Goal: Task Accomplishment & Management: Complete application form

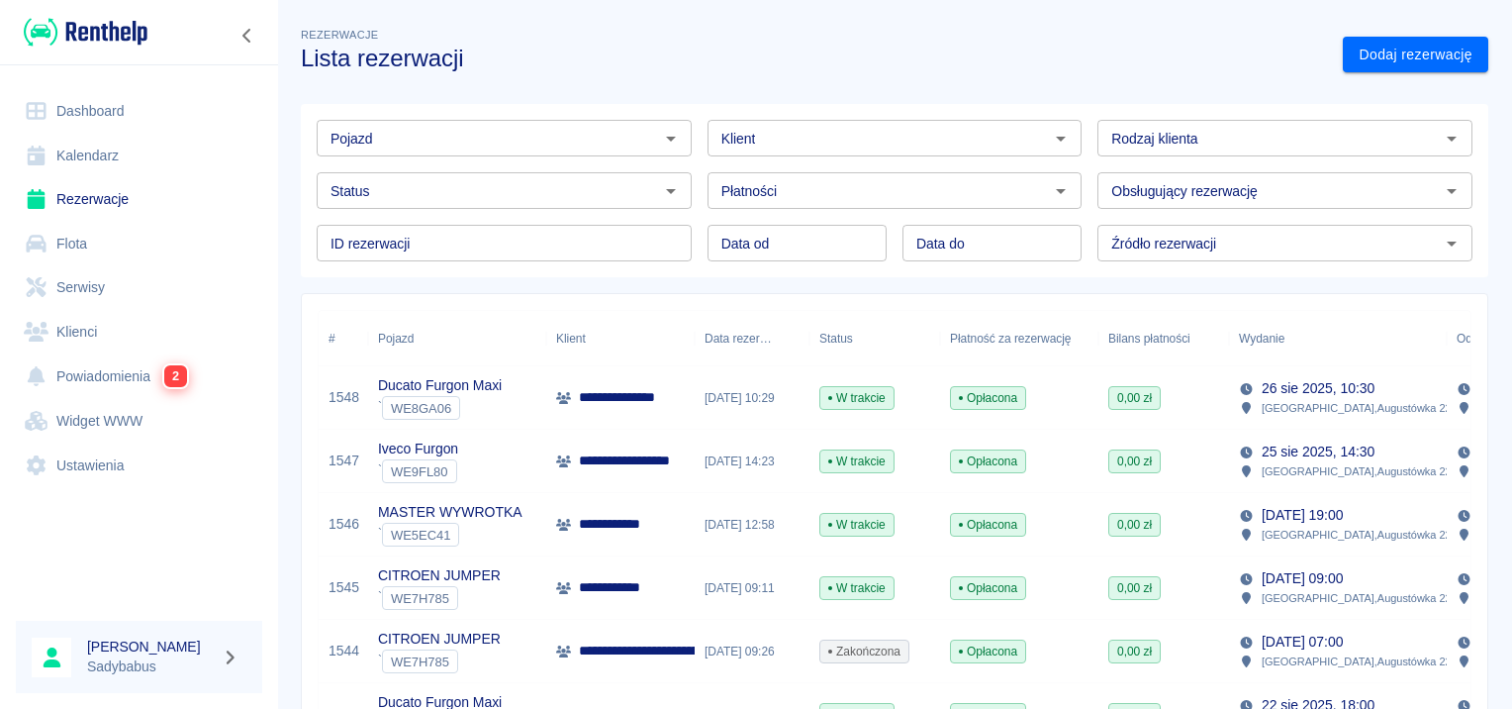
click at [109, 200] on link "Rezerwacje" at bounding box center [139, 199] width 246 height 45
click at [792, 143] on input "Klient" at bounding box center [879, 138] width 331 height 25
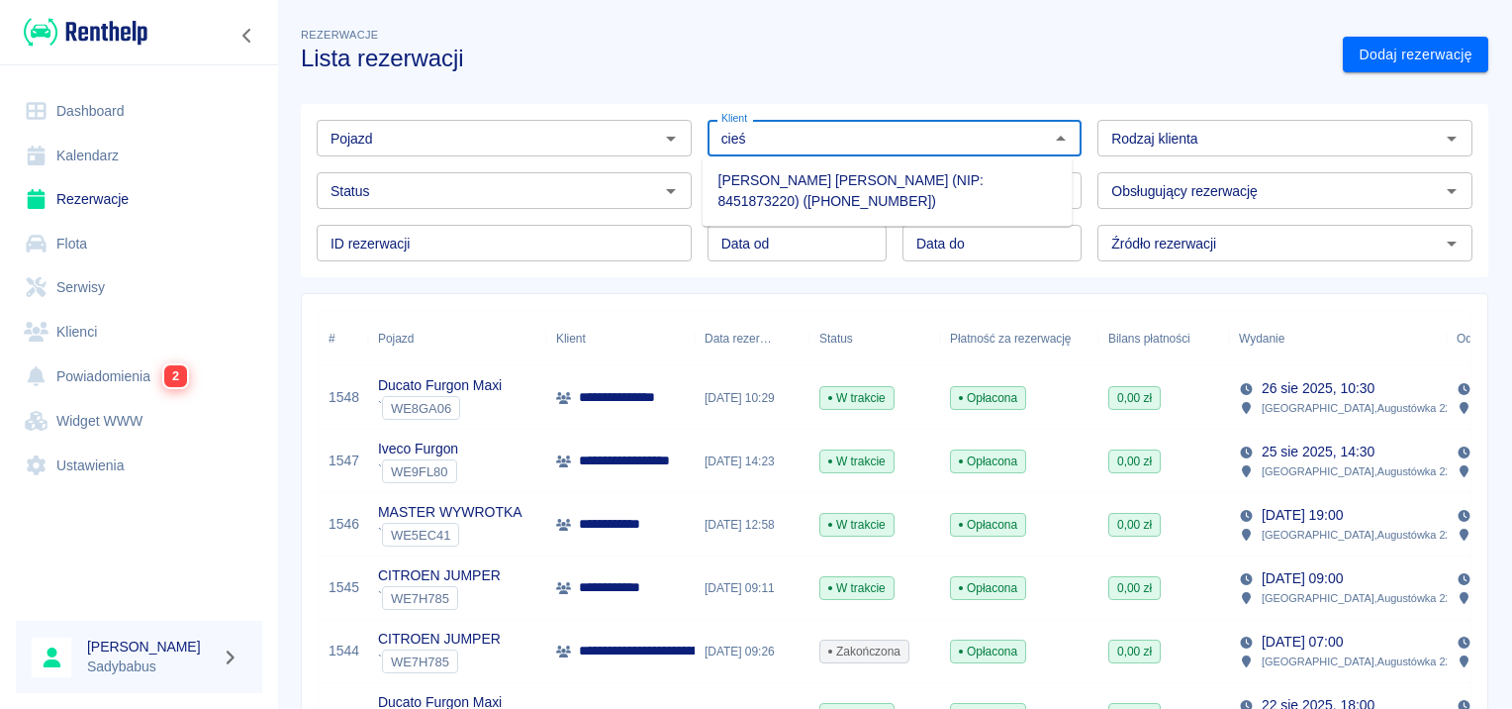
drag, startPoint x: 832, startPoint y: 194, endPoint x: 843, endPoint y: 241, distance: 47.8
click at [832, 192] on li "[PERSON_NAME] [PERSON_NAME] (NIP: 8451873220) ([PHONE_NUMBER])" at bounding box center [888, 190] width 370 height 53
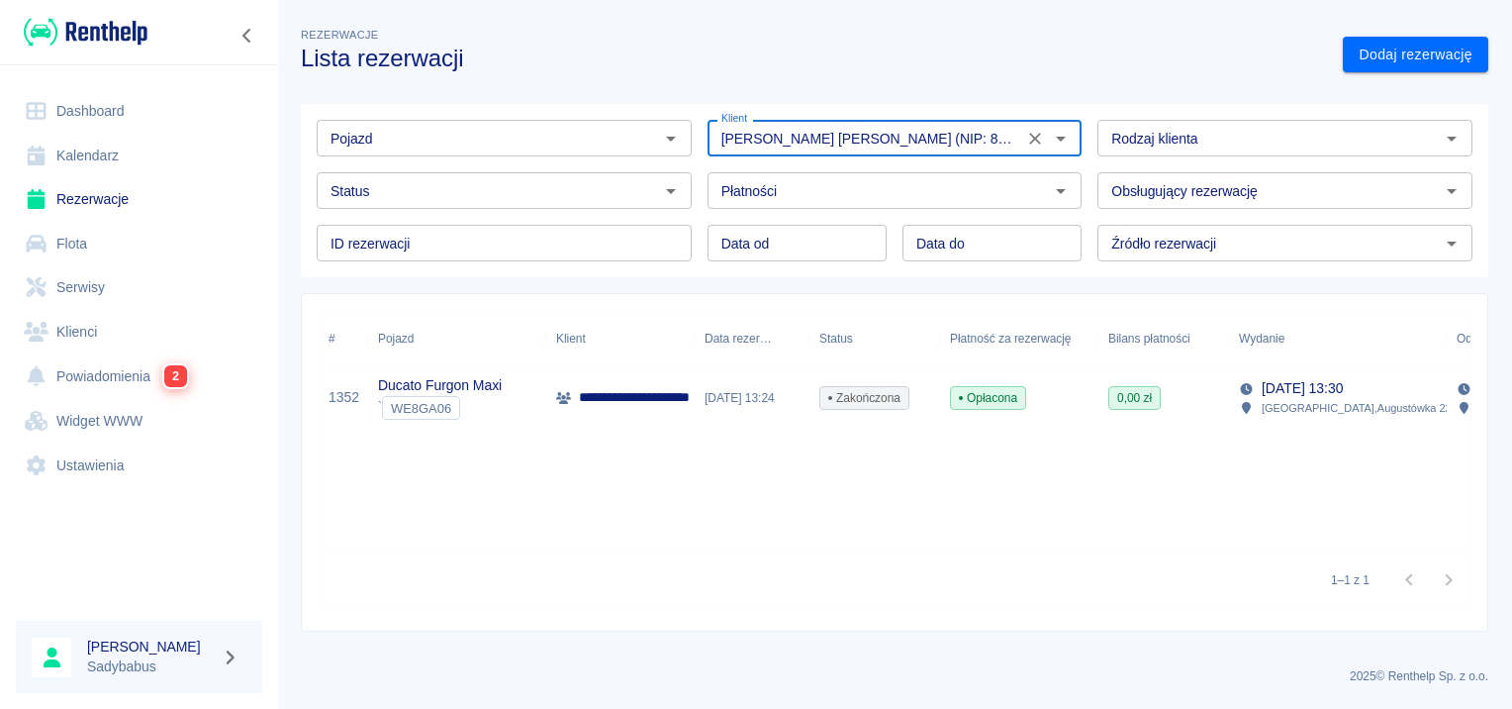
type input "[PERSON_NAME] [PERSON_NAME] (NIP: 8451873220) ([PHONE_NUMBER])"
click at [472, 388] on p "Ducato Furgon Maxi" at bounding box center [440, 385] width 124 height 21
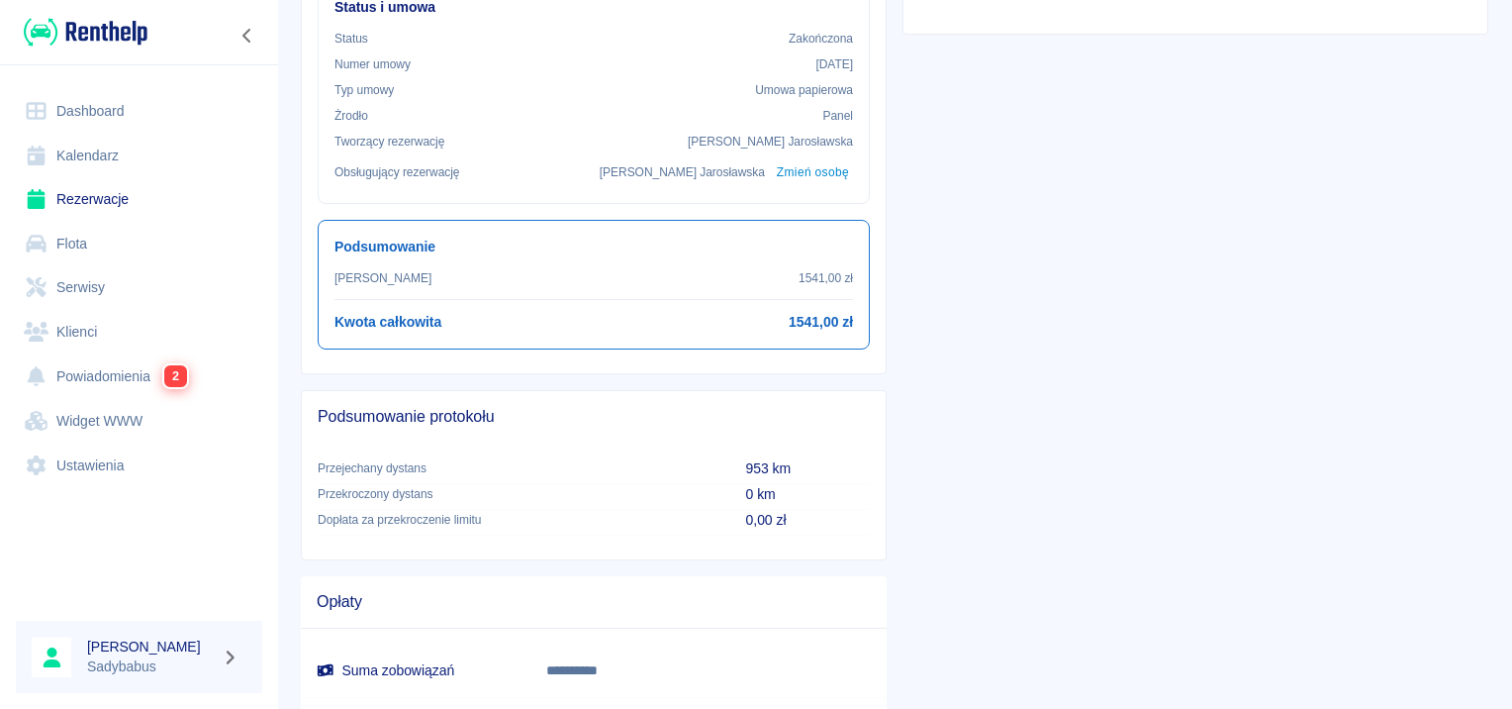
scroll to position [637, 0]
drag, startPoint x: 1279, startPoint y: 451, endPoint x: 551, endPoint y: 669, distance: 759.4
click at [1278, 450] on div "**********" at bounding box center [1188, 439] width 602 height 1849
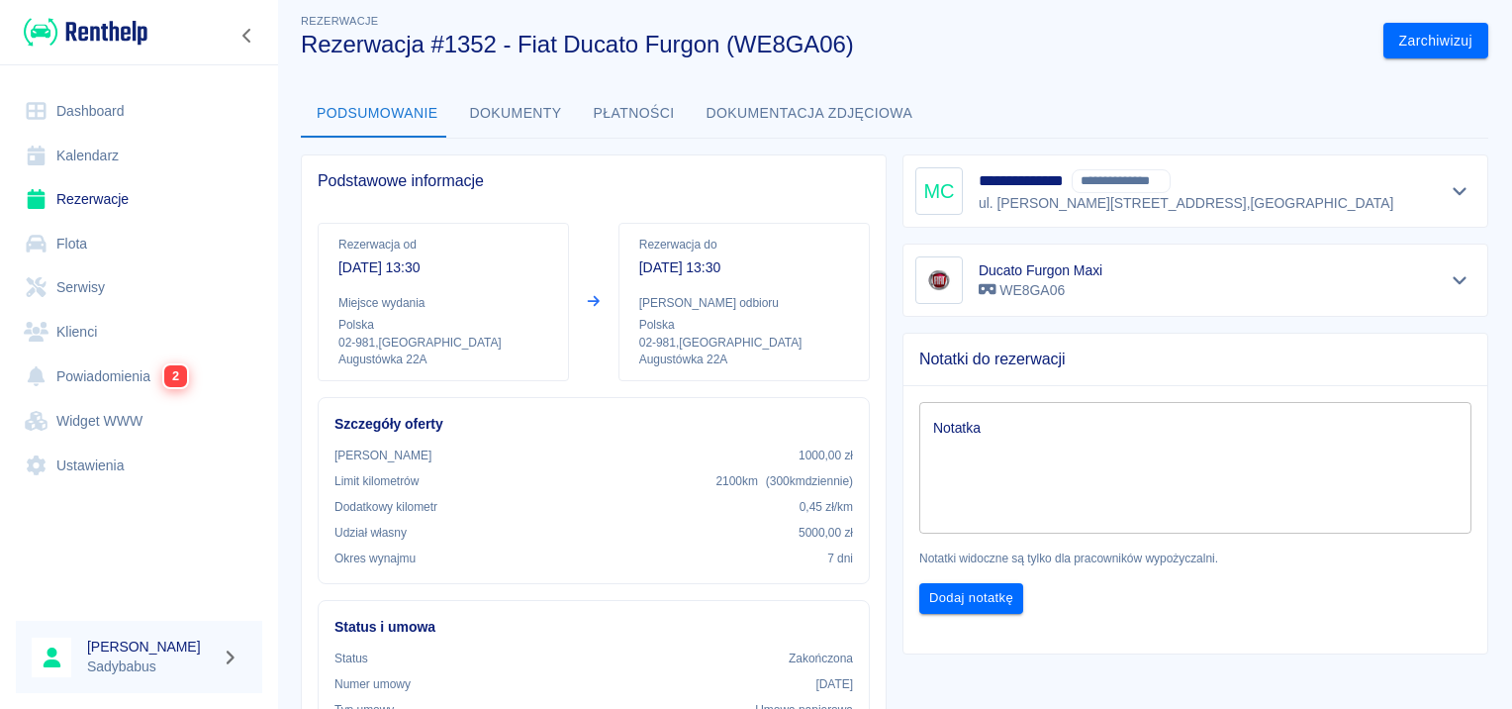
scroll to position [0, 0]
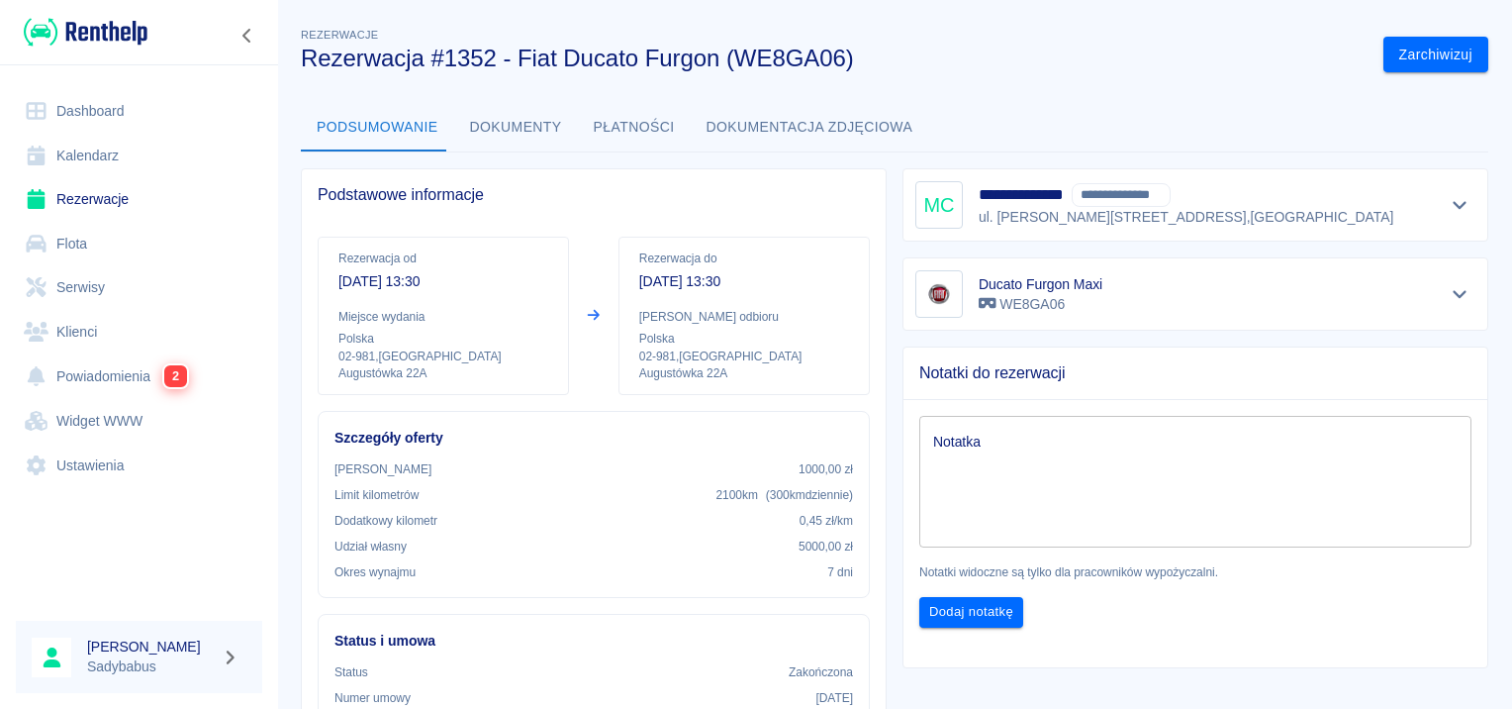
click at [109, 194] on link "Rezerwacje" at bounding box center [139, 199] width 246 height 45
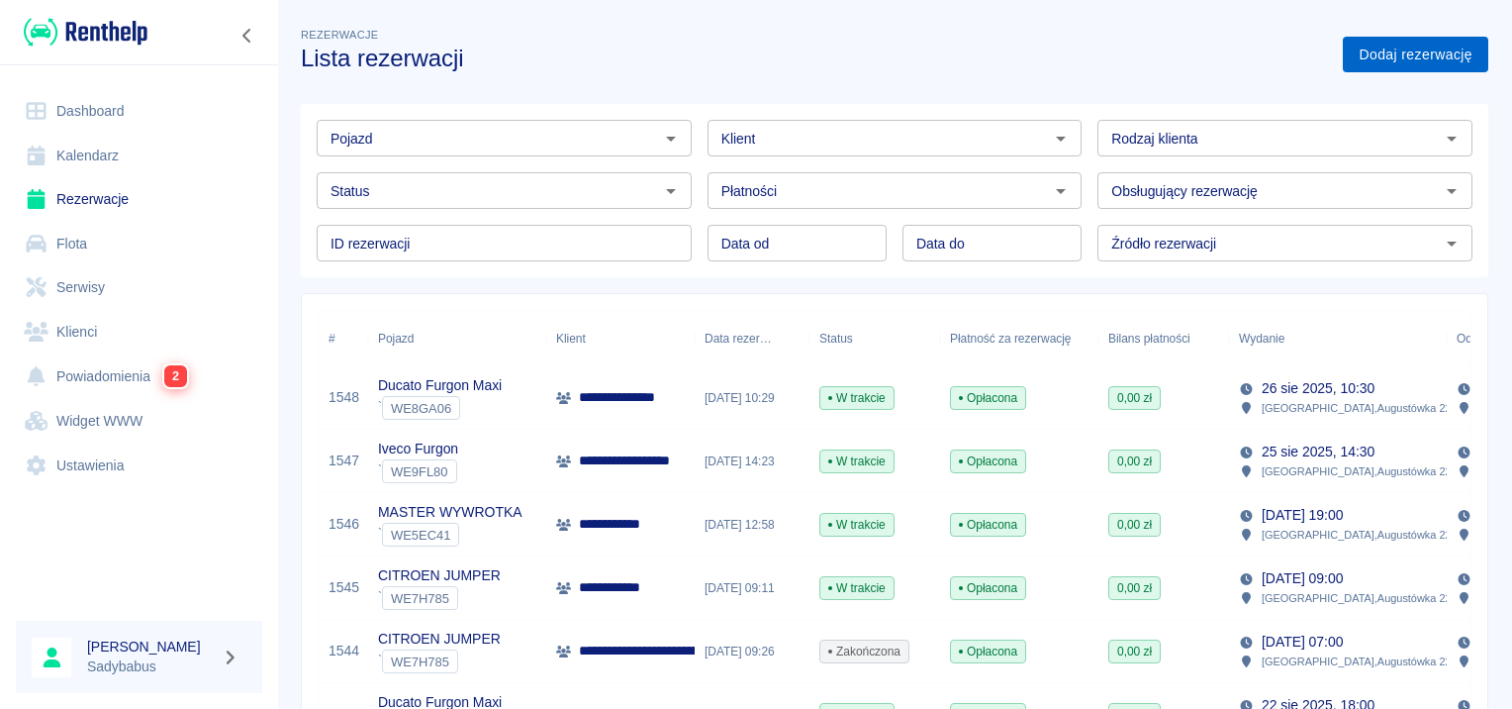
click at [1429, 56] on link "Dodaj rezerwację" at bounding box center [1416, 55] width 146 height 37
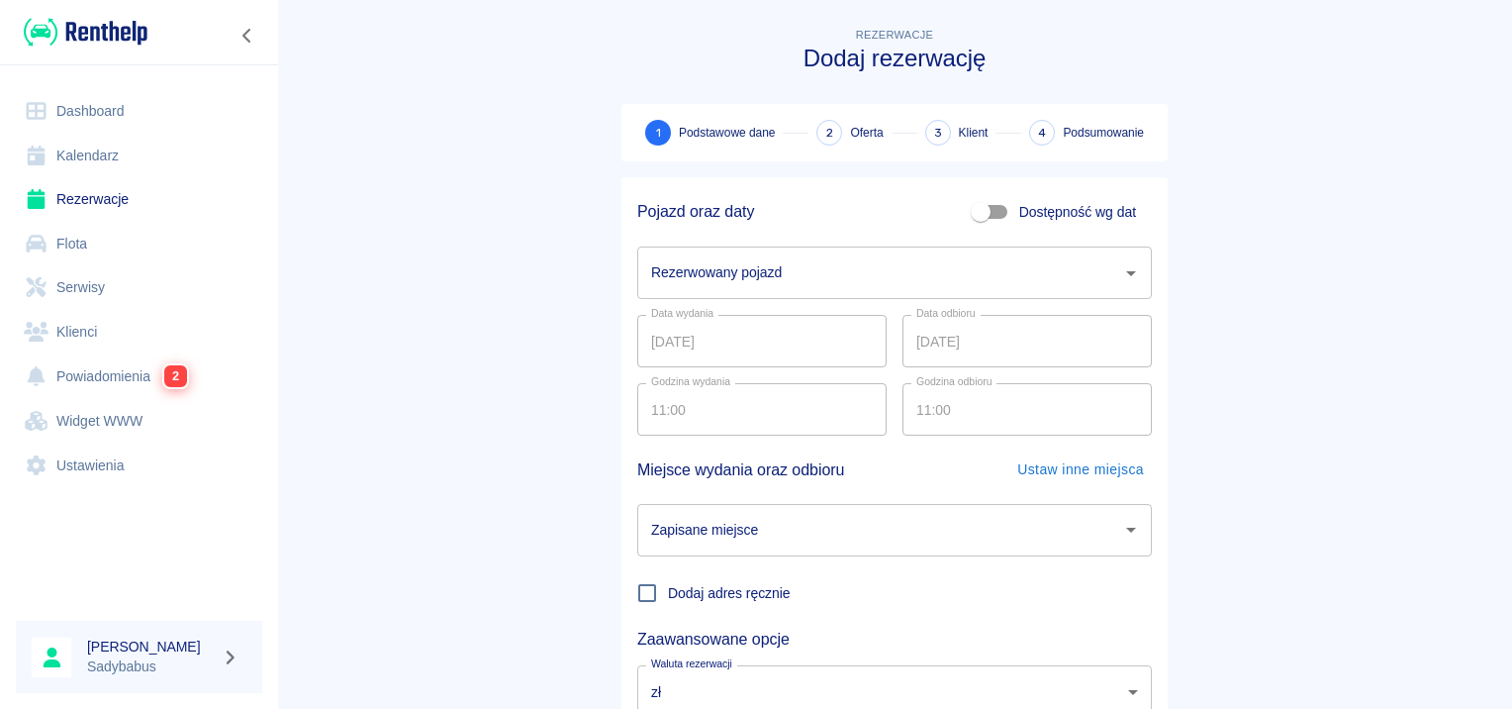
click at [717, 263] on input "Rezerwowany pojazd" at bounding box center [879, 272] width 467 height 35
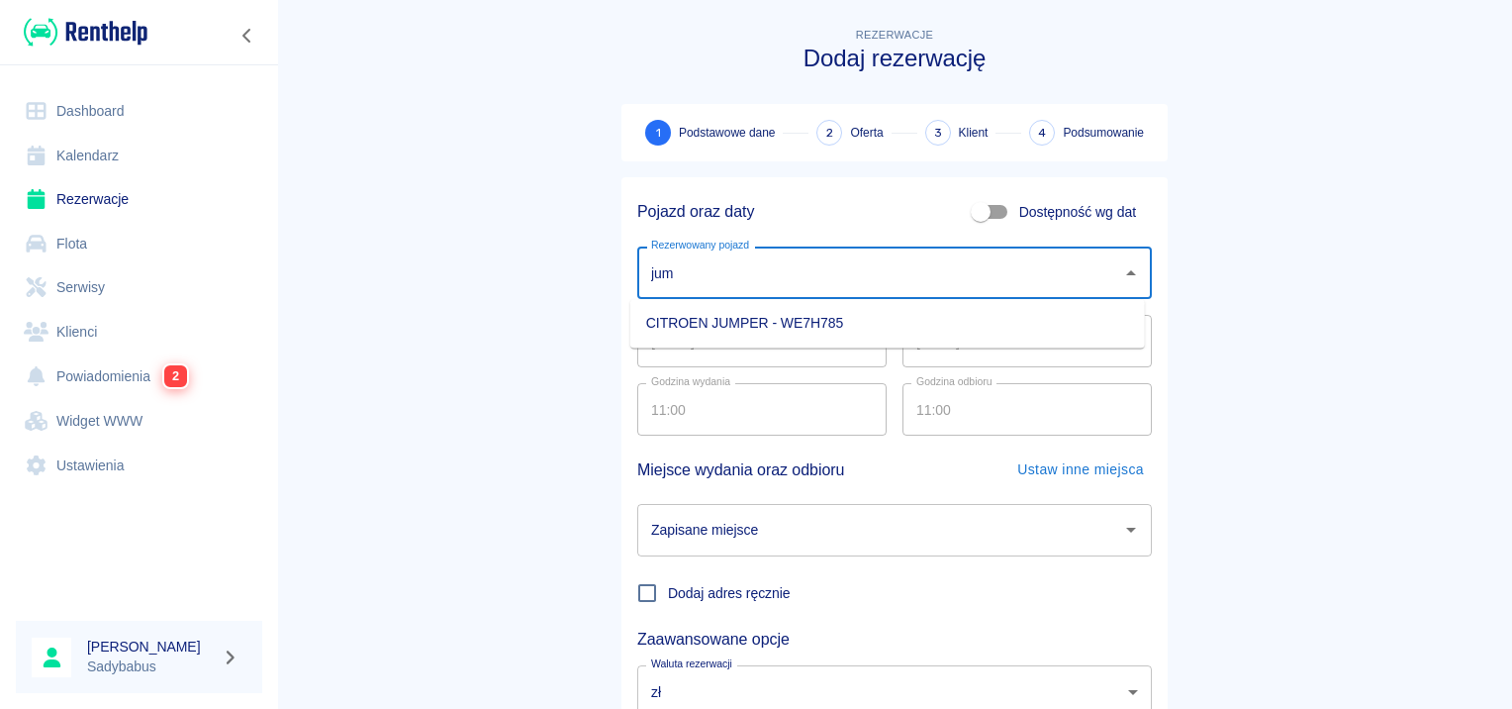
click at [726, 308] on li "CITROEN JUMPER - WE7H785" at bounding box center [888, 323] width 515 height 33
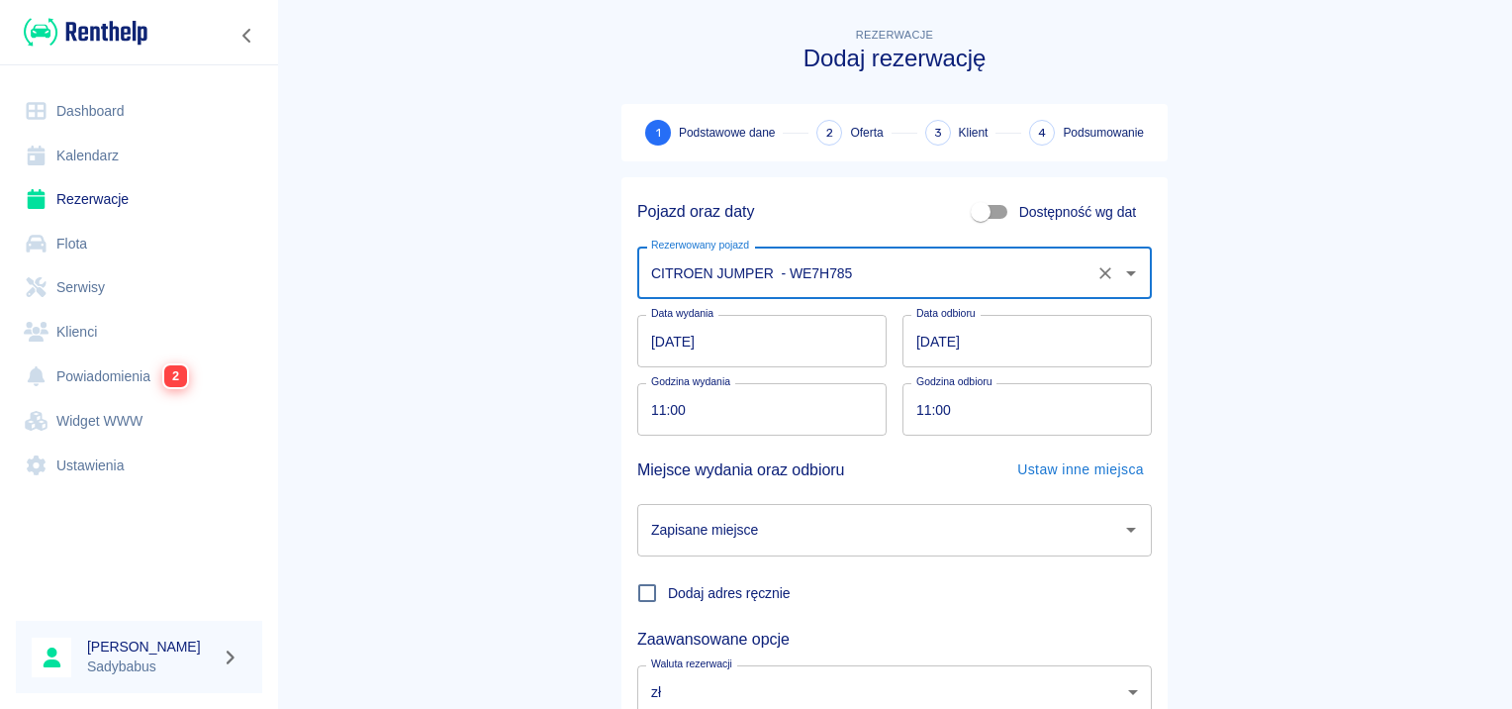
type input "CITROEN JUMPER - WE7H785"
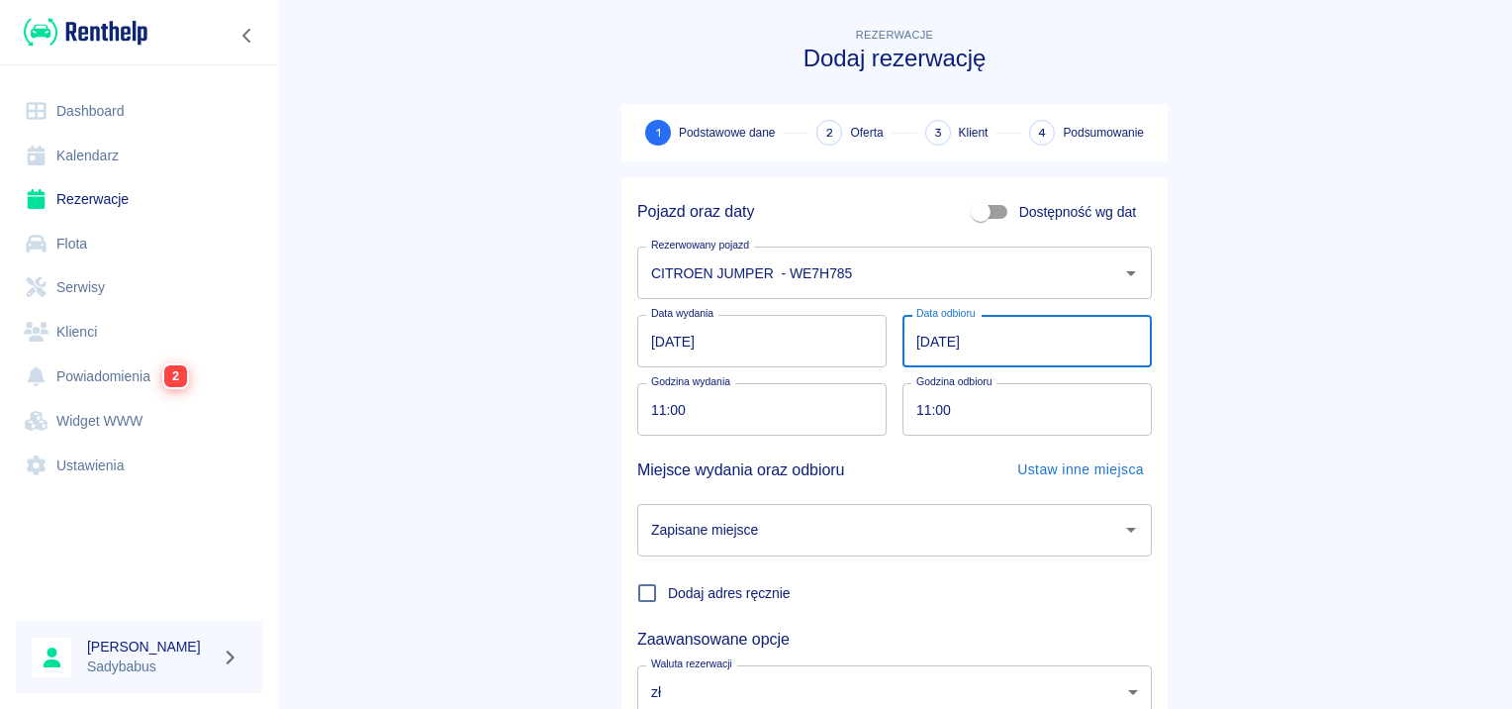
click at [905, 338] on input "[DATE]" at bounding box center [1027, 341] width 249 height 52
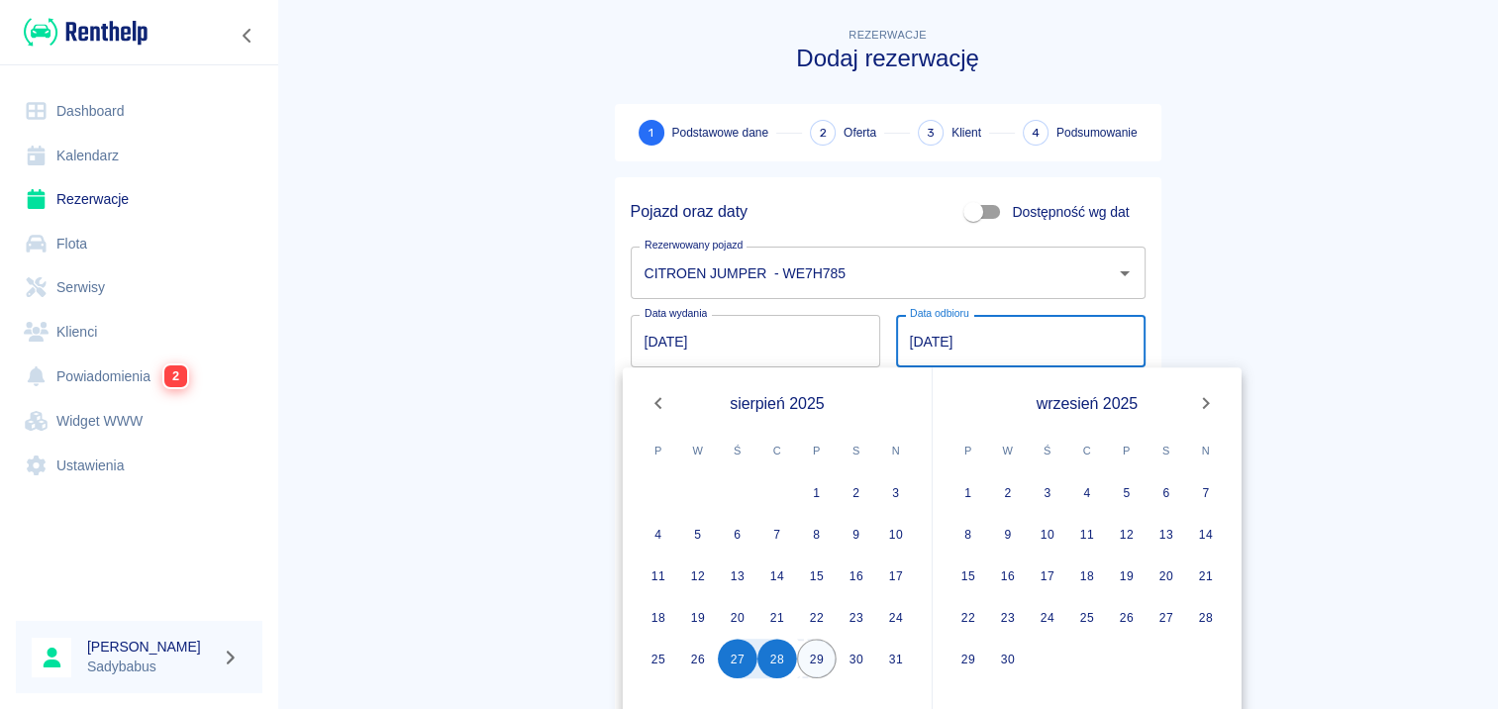
drag, startPoint x: 820, startPoint y: 656, endPoint x: 812, endPoint y: 640, distance: 17.7
click at [818, 650] on button "29" at bounding box center [817, 658] width 40 height 40
type input "[DATE]"
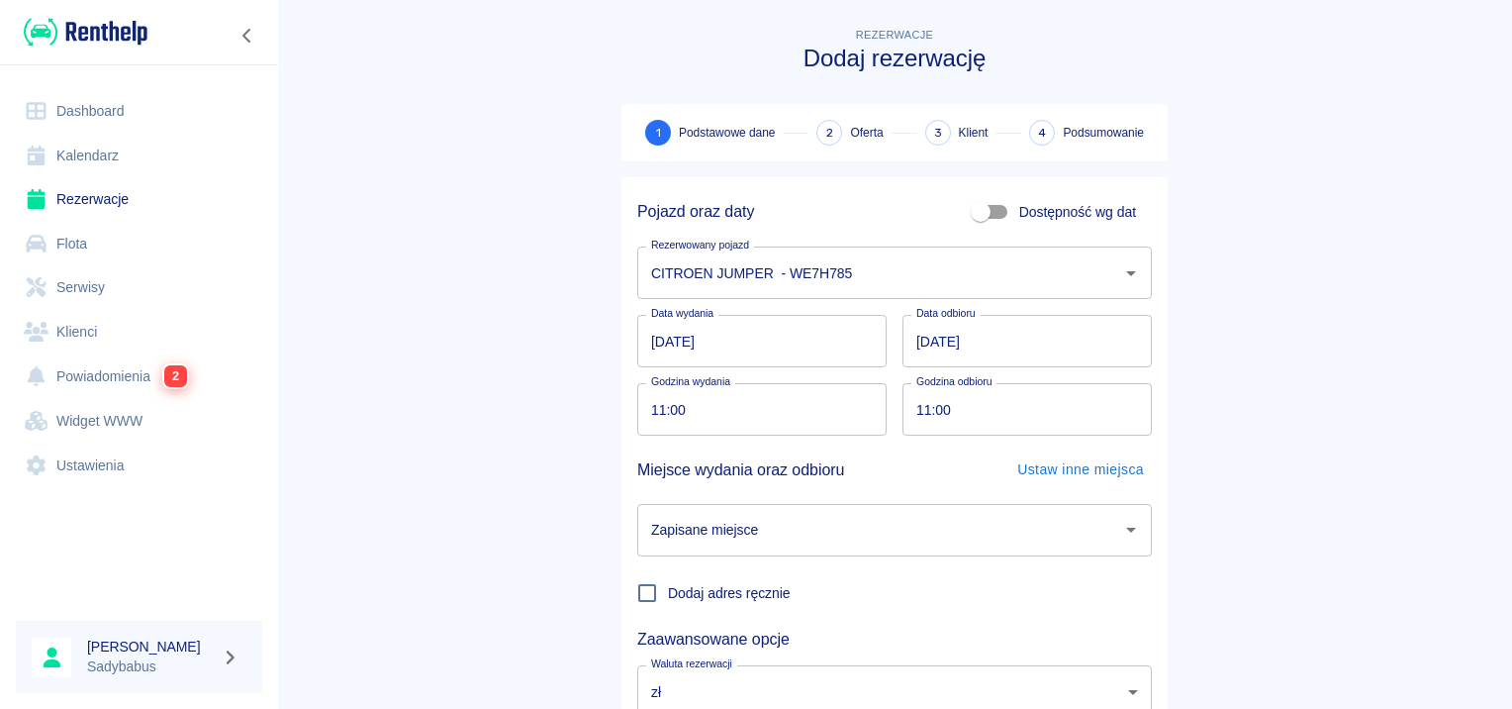
click at [471, 417] on main "Rezerwacje Dodaj rezerwację 1 Podstawowe dane 2 Oferta 3 Klient 4 Podsumowanie …" at bounding box center [894, 413] width 1235 height 778
click at [721, 568] on div "Dodaj adres ręcznie" at bounding box center [887, 584] width 531 height 57
click at [711, 555] on div "Zapisane miejsce" at bounding box center [894, 530] width 515 height 52
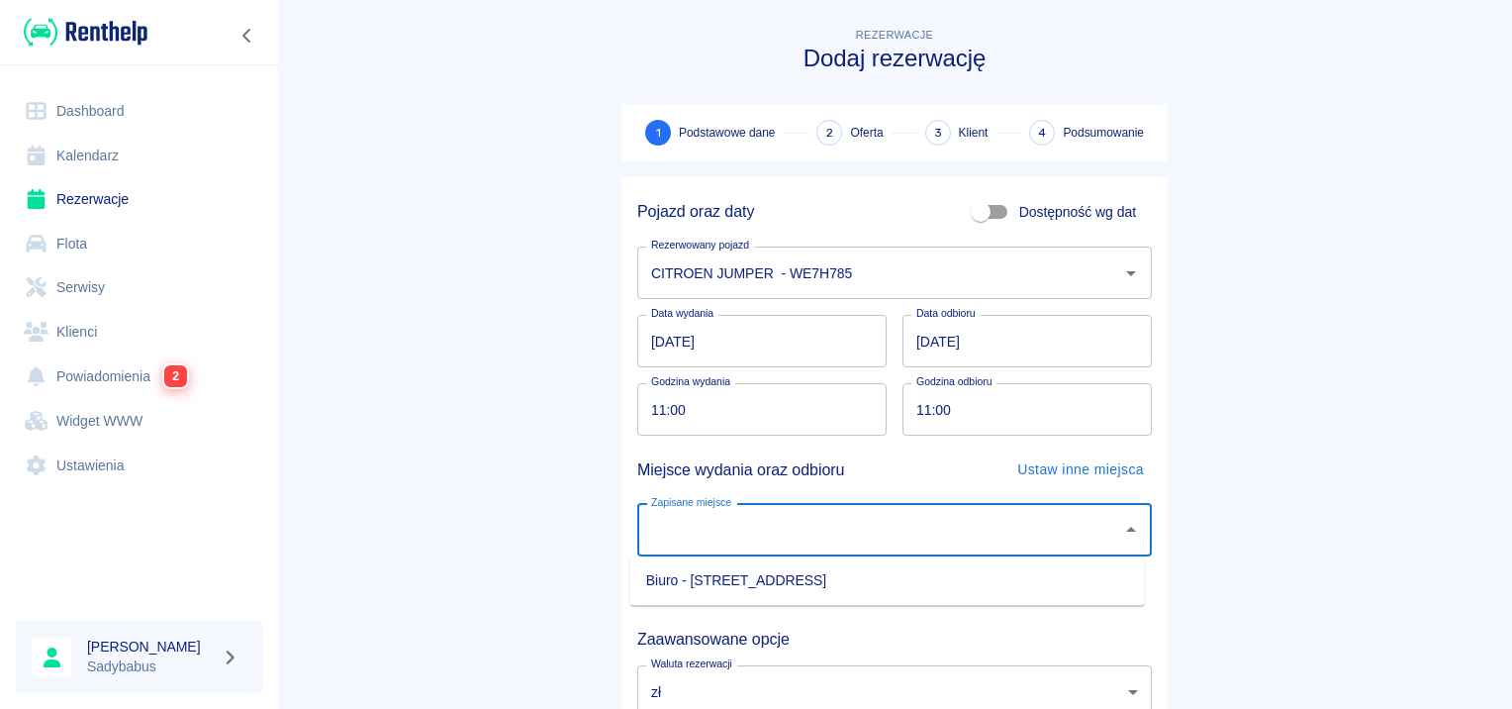
click at [694, 587] on li "Biuro - [STREET_ADDRESS]" at bounding box center [888, 580] width 515 height 33
type input "Biuro - [STREET_ADDRESS]"
click at [539, 477] on main "Rezerwacje Dodaj rezerwację 1 Podstawowe dane 2 Oferta 3 Klient 4 Podsumowanie …" at bounding box center [894, 413] width 1235 height 778
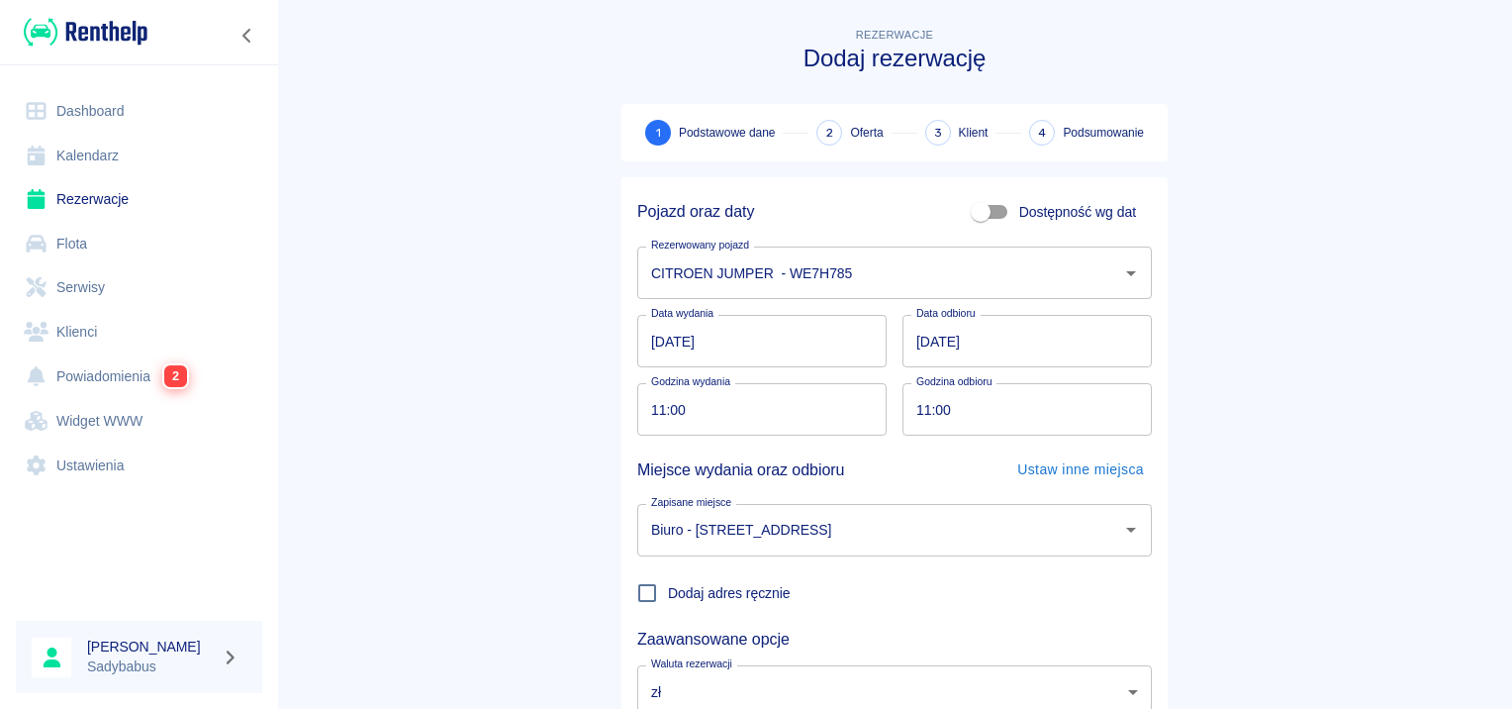
scroll to position [150, 0]
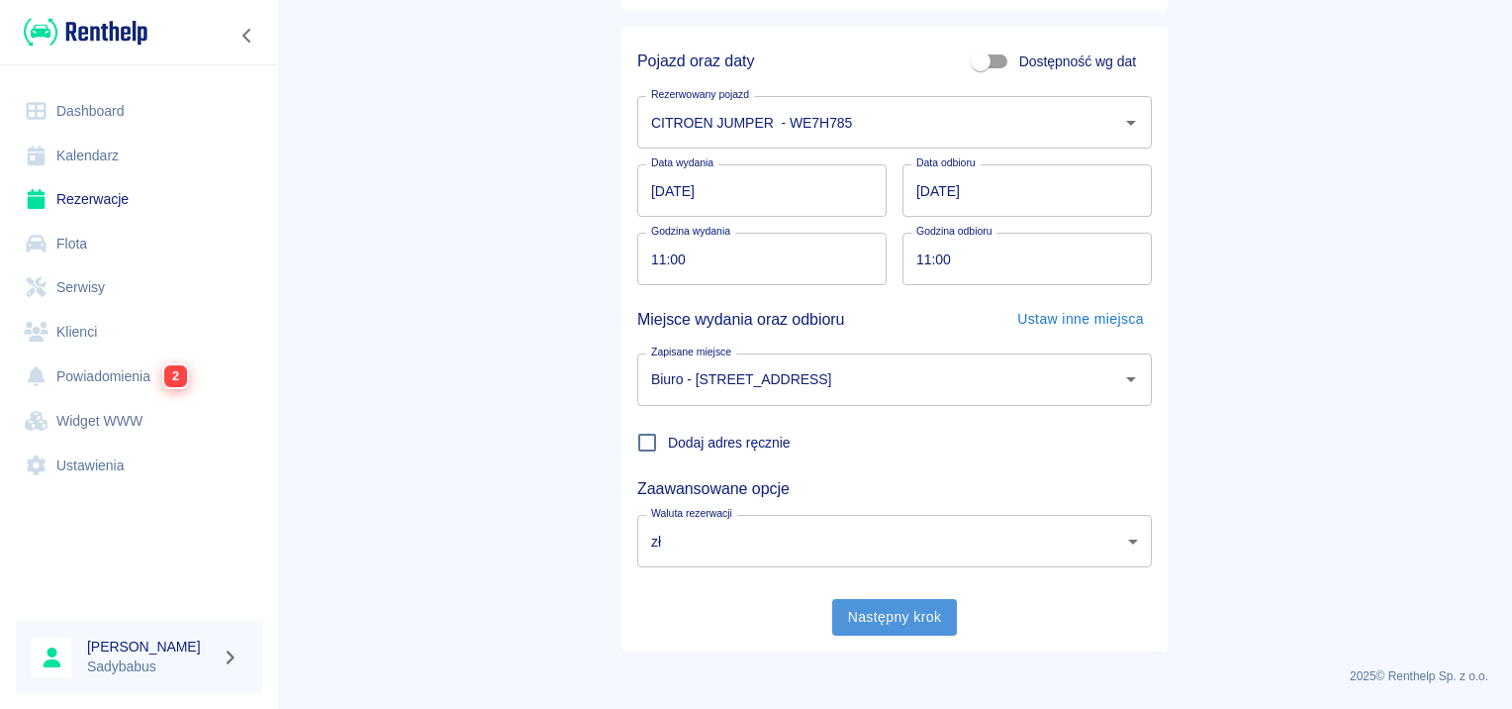
click at [887, 633] on button "Następny krok" at bounding box center [895, 617] width 126 height 37
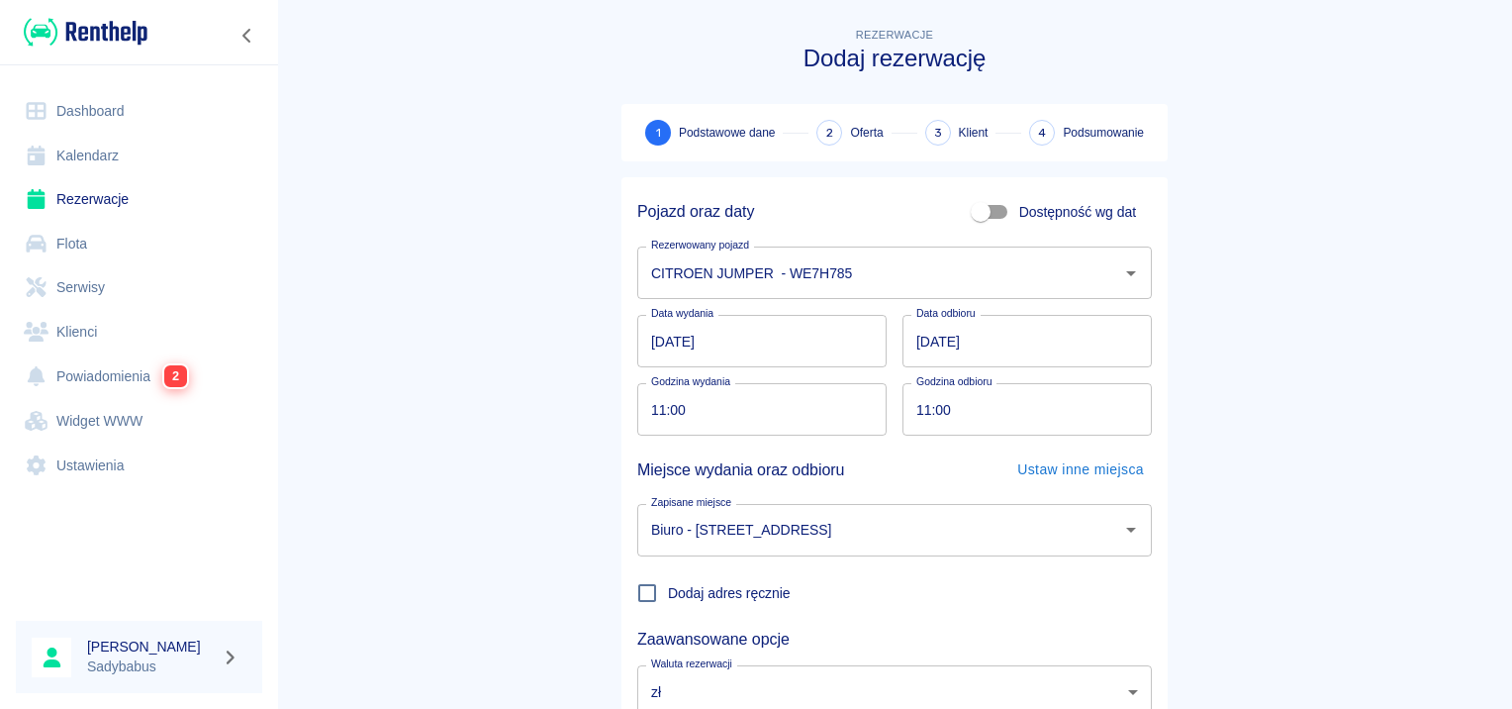
click at [877, 612] on main "Rezerwacje Dodaj rezerwację 1 Podstawowe dane 2 Oferta 3 Klient 4 Podsumowanie …" at bounding box center [894, 413] width 1235 height 778
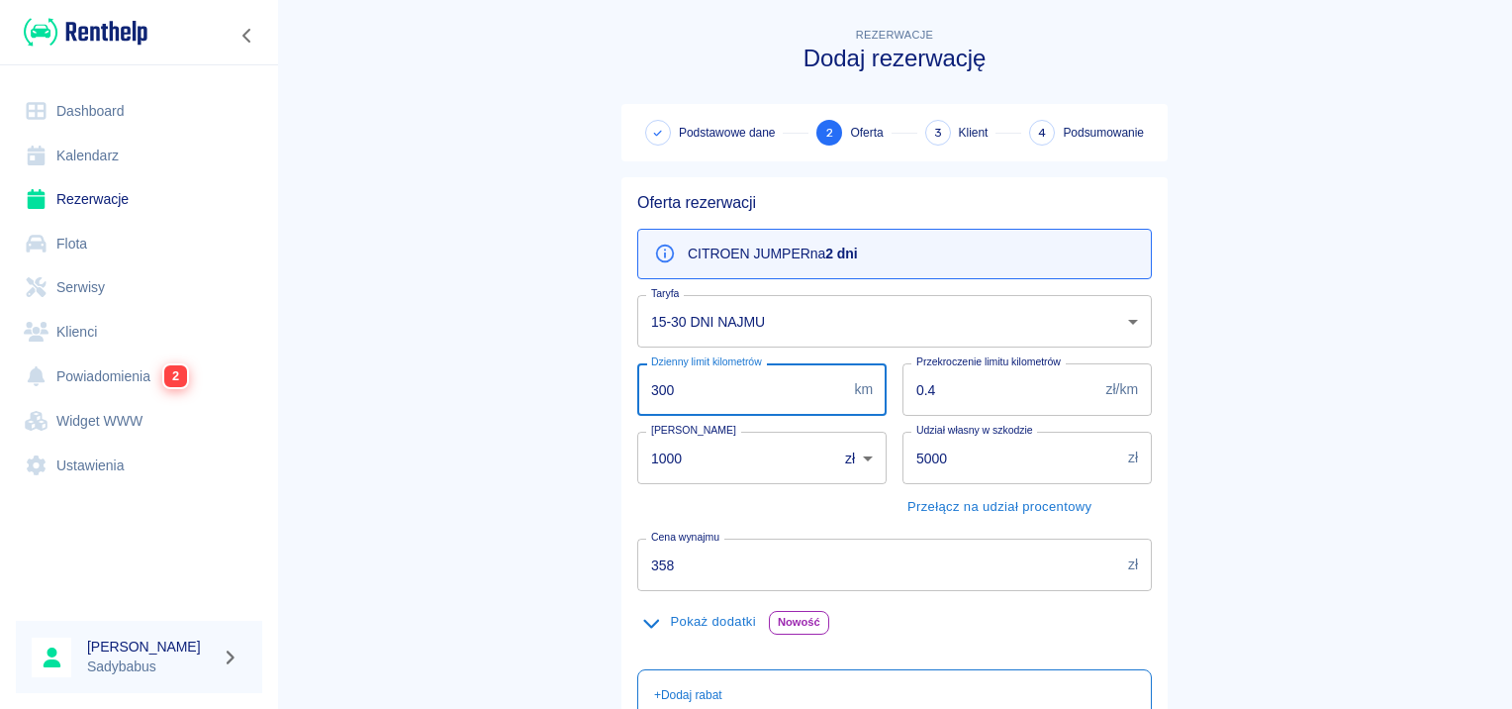
click at [679, 393] on input "300" at bounding box center [741, 389] width 209 height 52
click at [678, 392] on input "300" at bounding box center [741, 389] width 209 height 52
type input "800"
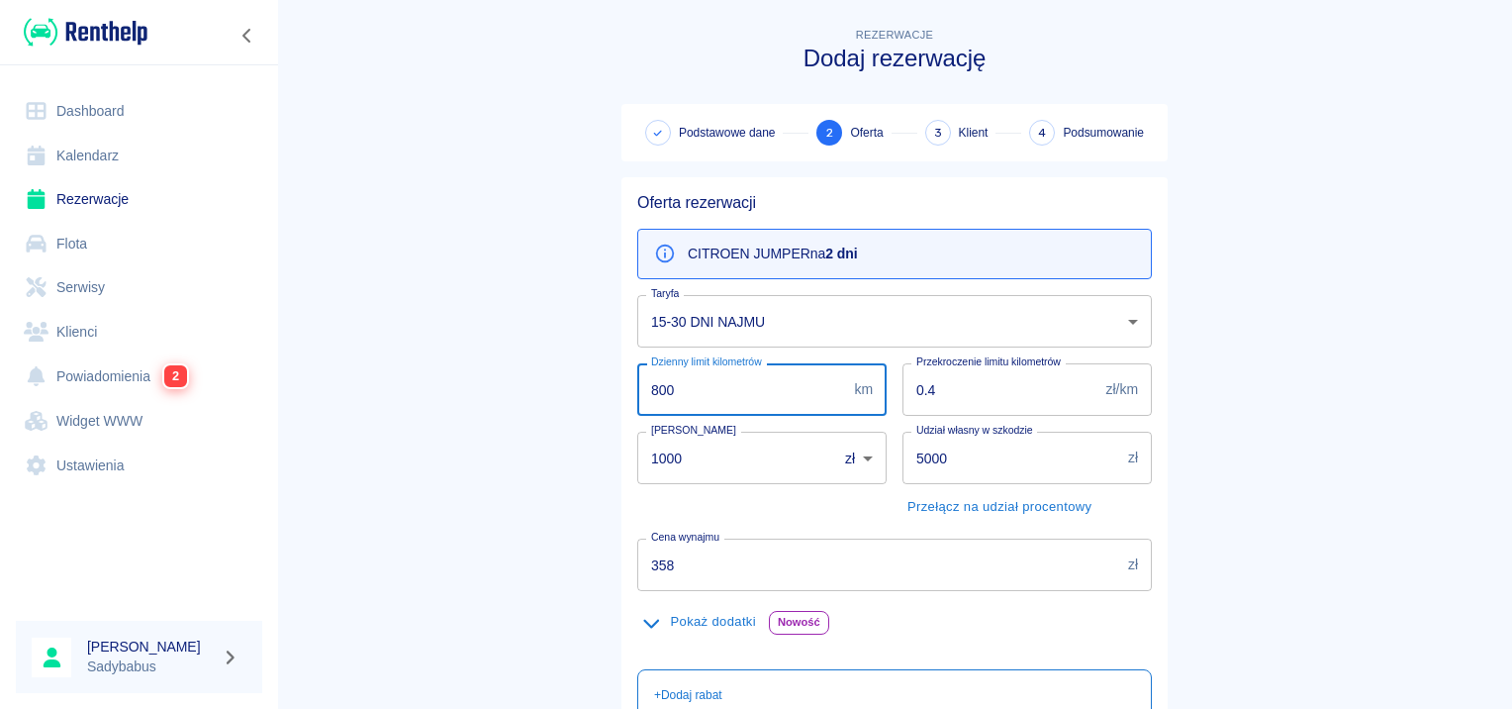
drag, startPoint x: 455, startPoint y: 491, endPoint x: 482, endPoint y: 467, distance: 35.8
click at [455, 490] on main "Rezerwacje Dodaj rezerwację Podstawowe dane 2 Oferta 3 Klient 4 Podsumowanie Of…" at bounding box center [894, 515] width 1235 height 982
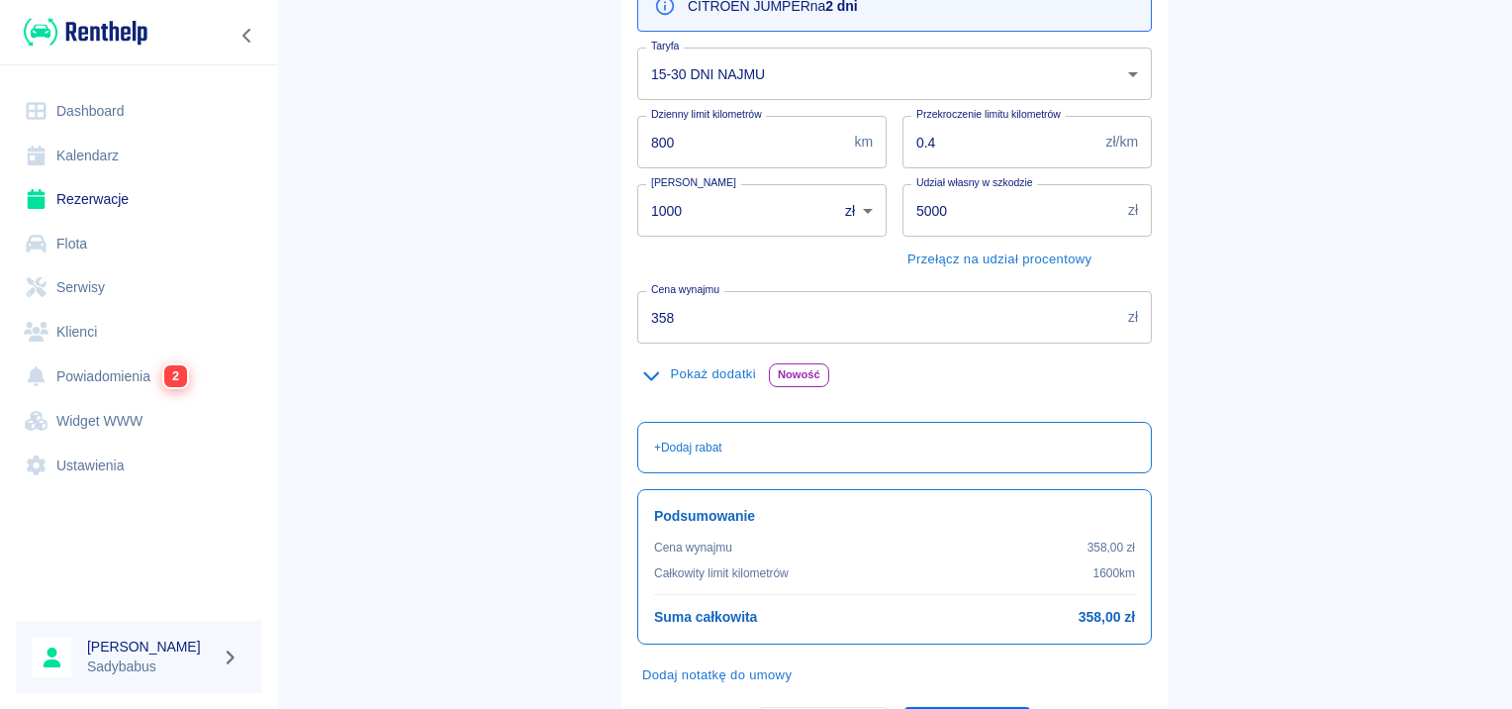
scroll to position [352, 0]
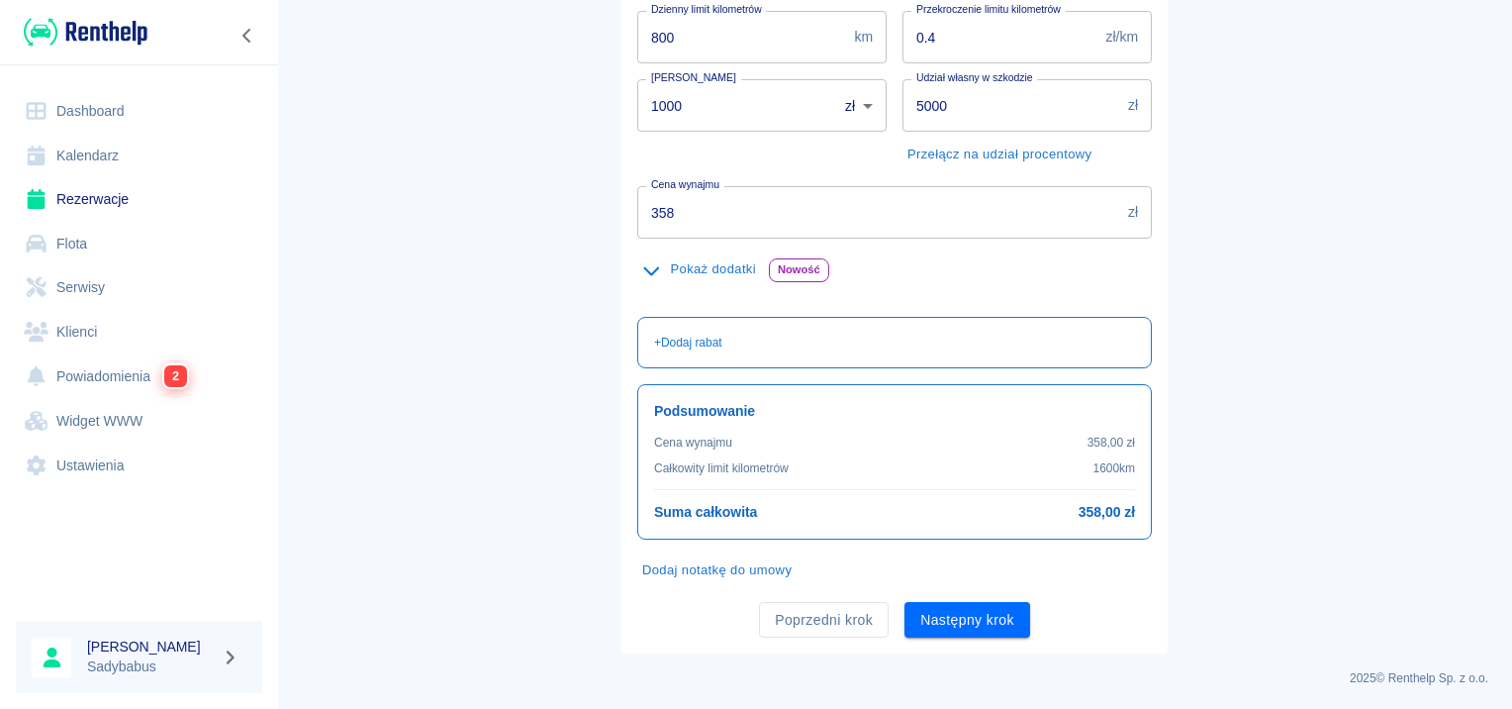
click at [701, 158] on div "Kaucja 1000 zł PLN ​ [PERSON_NAME]" at bounding box center [754, 116] width 265 height 107
click at [698, 171] on div "Cena wynajmu 358 zł Cena wynajmu" at bounding box center [887, 204] width 531 height 68
click at [682, 212] on input "358" at bounding box center [878, 212] width 483 height 52
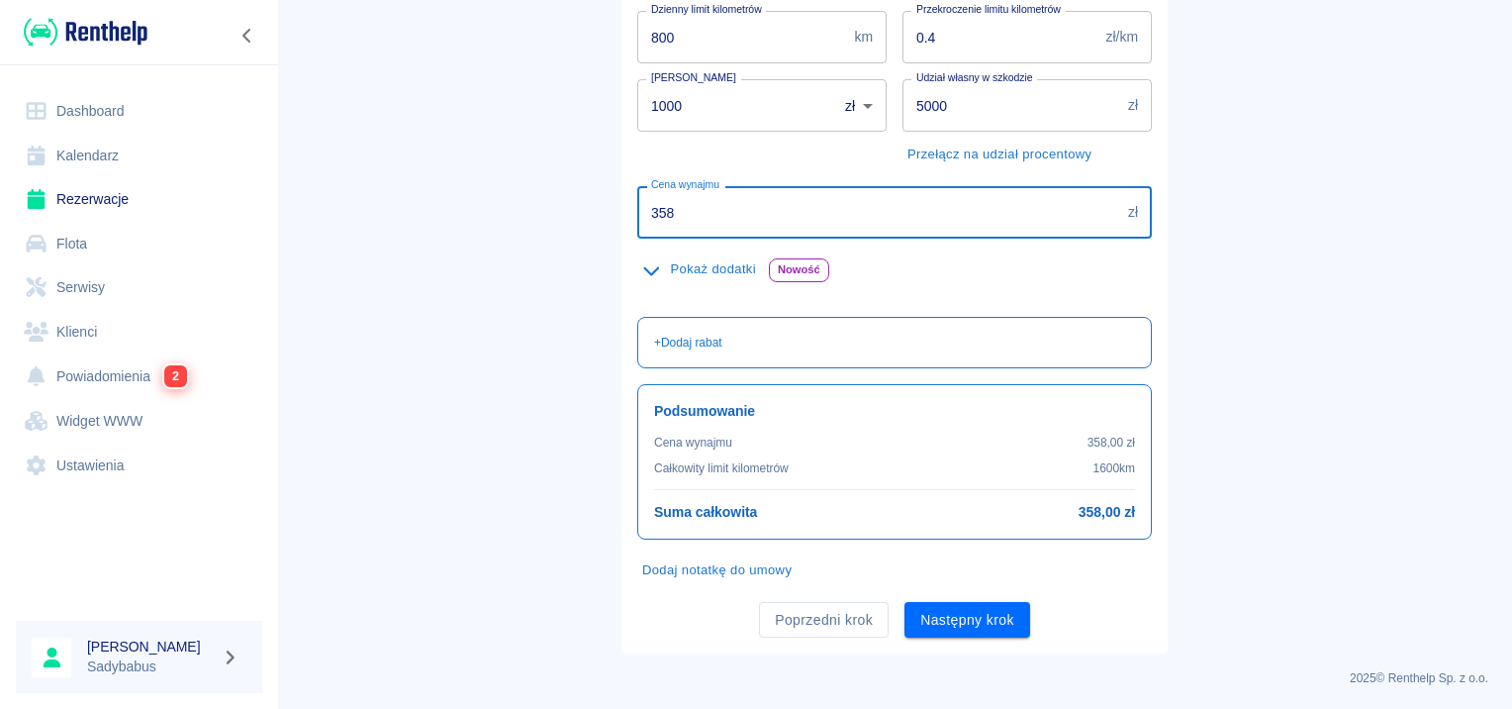
click at [682, 212] on input "358" at bounding box center [878, 212] width 483 height 52
click at [677, 208] on input "358" at bounding box center [878, 212] width 483 height 52
click at [689, 224] on input "358" at bounding box center [878, 212] width 483 height 52
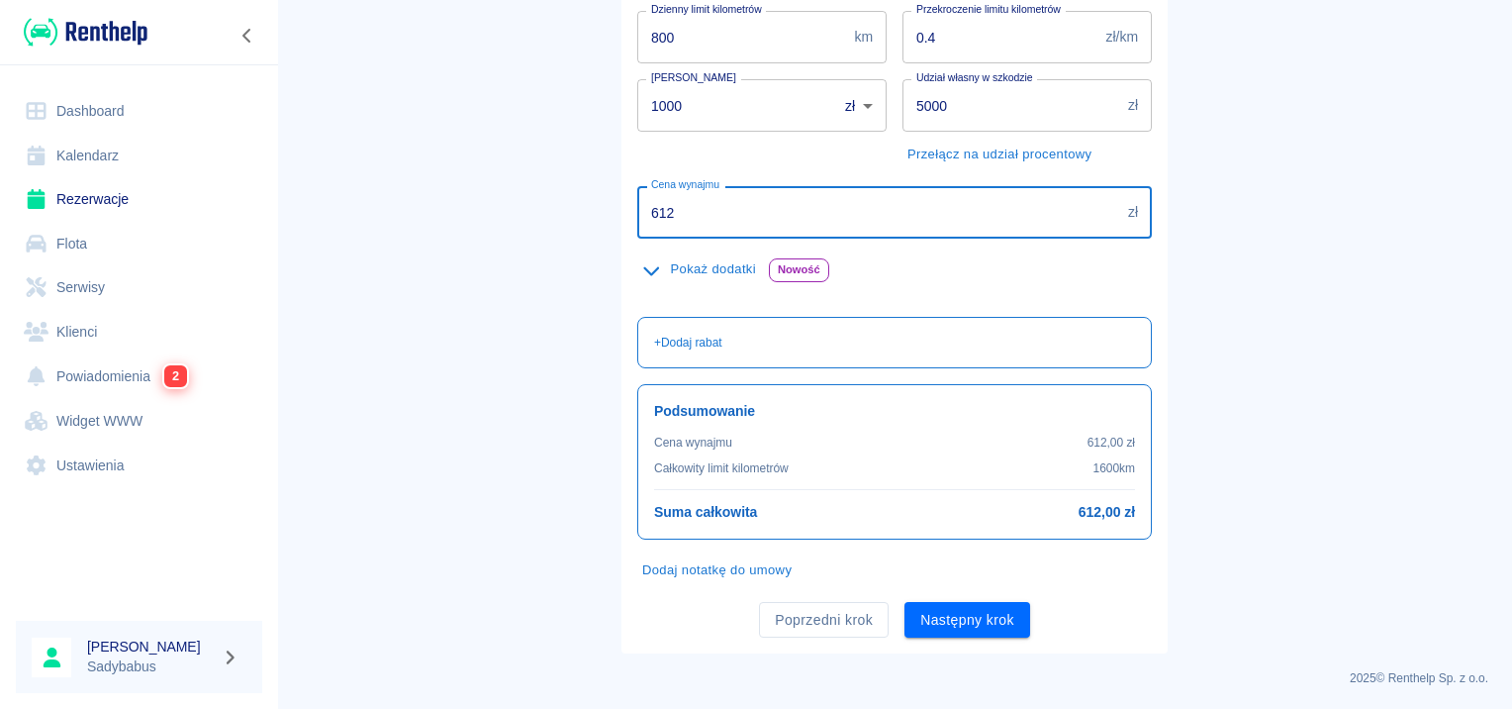
type input "612"
click at [570, 291] on main "Rezerwacje Dodaj rezerwację Podstawowe dane 2 Oferta 3 Klient 4 Podsumowanie Of…" at bounding box center [894, 162] width 1235 height 982
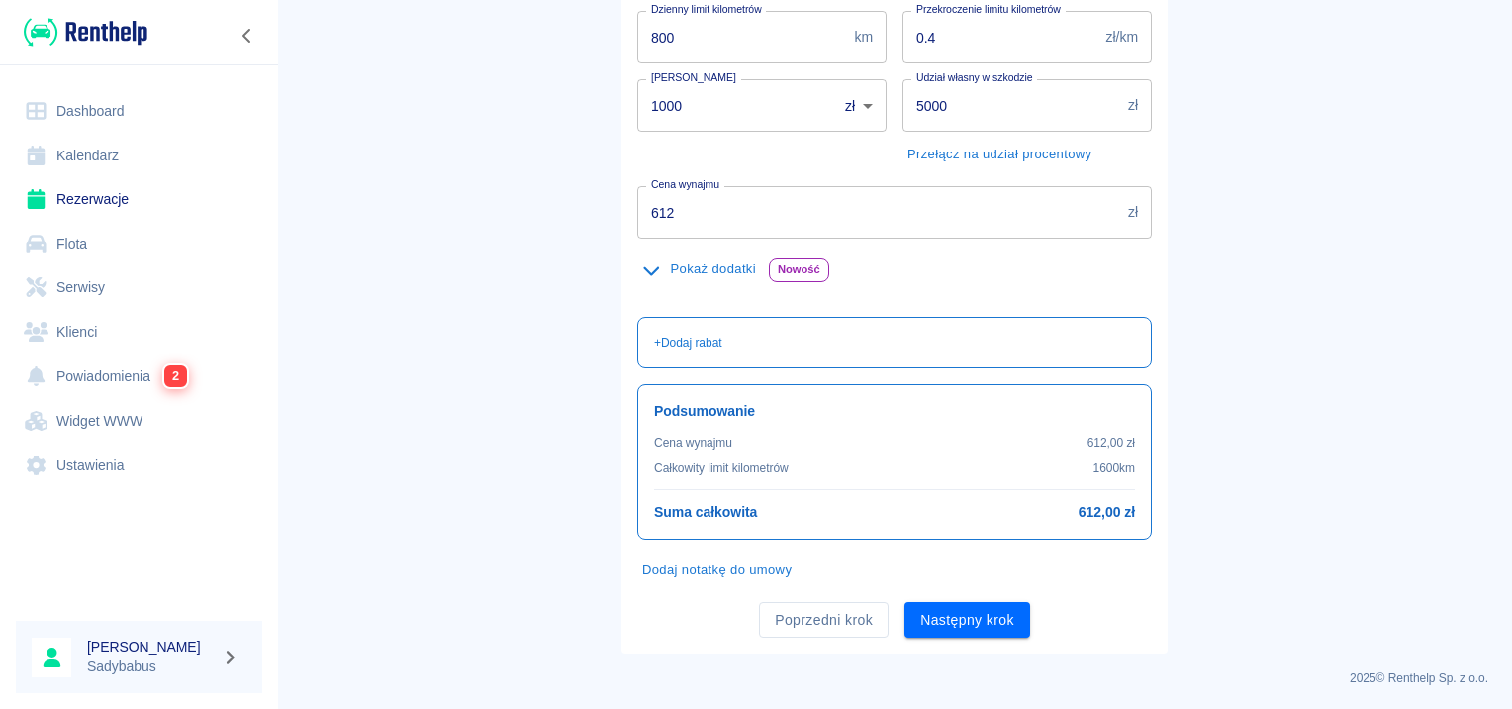
click at [1371, 248] on main "Rezerwacje Dodaj rezerwację Podstawowe dane 2 Oferta 3 Klient 4 Podsumowanie Of…" at bounding box center [894, 162] width 1235 height 982
click at [958, 634] on button "Następny krok" at bounding box center [968, 620] width 126 height 37
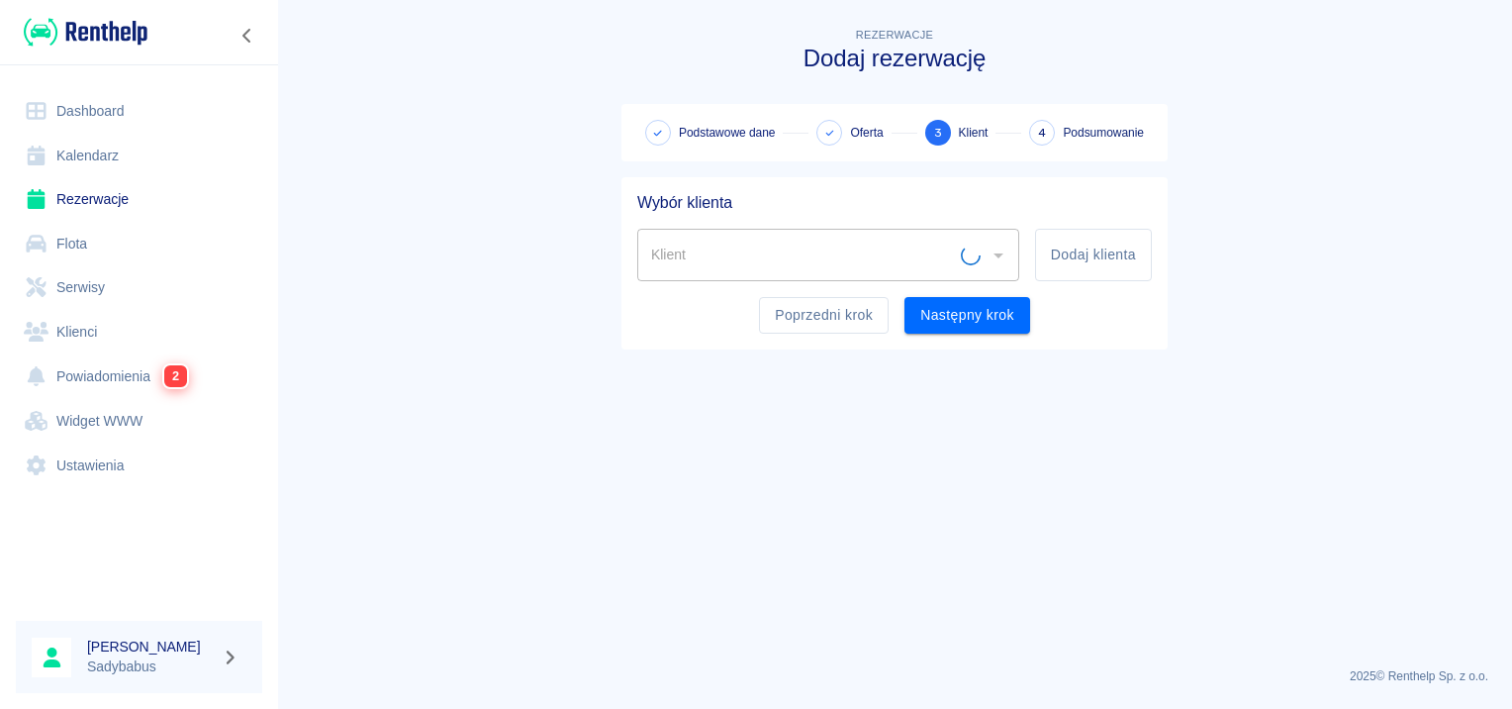
scroll to position [0, 0]
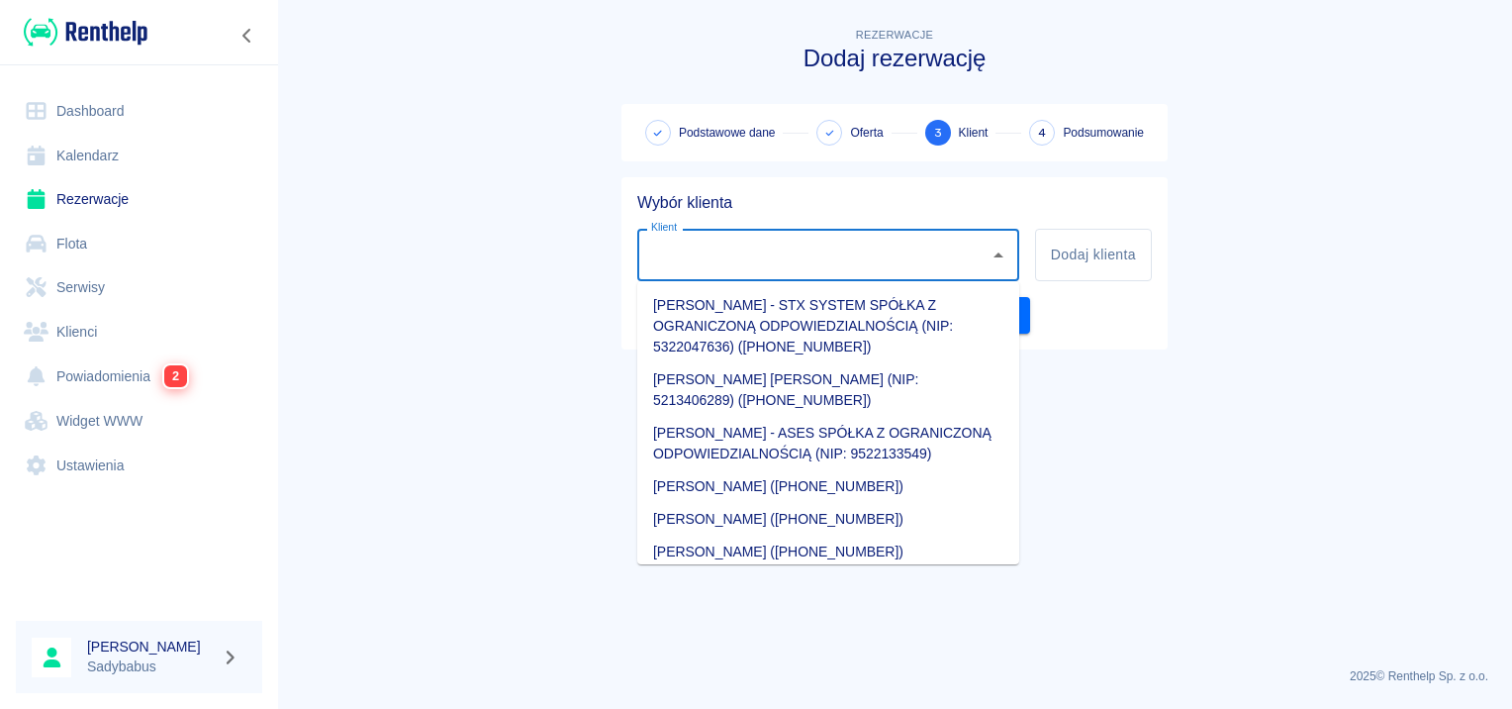
click at [812, 256] on input "Klient" at bounding box center [813, 255] width 335 height 35
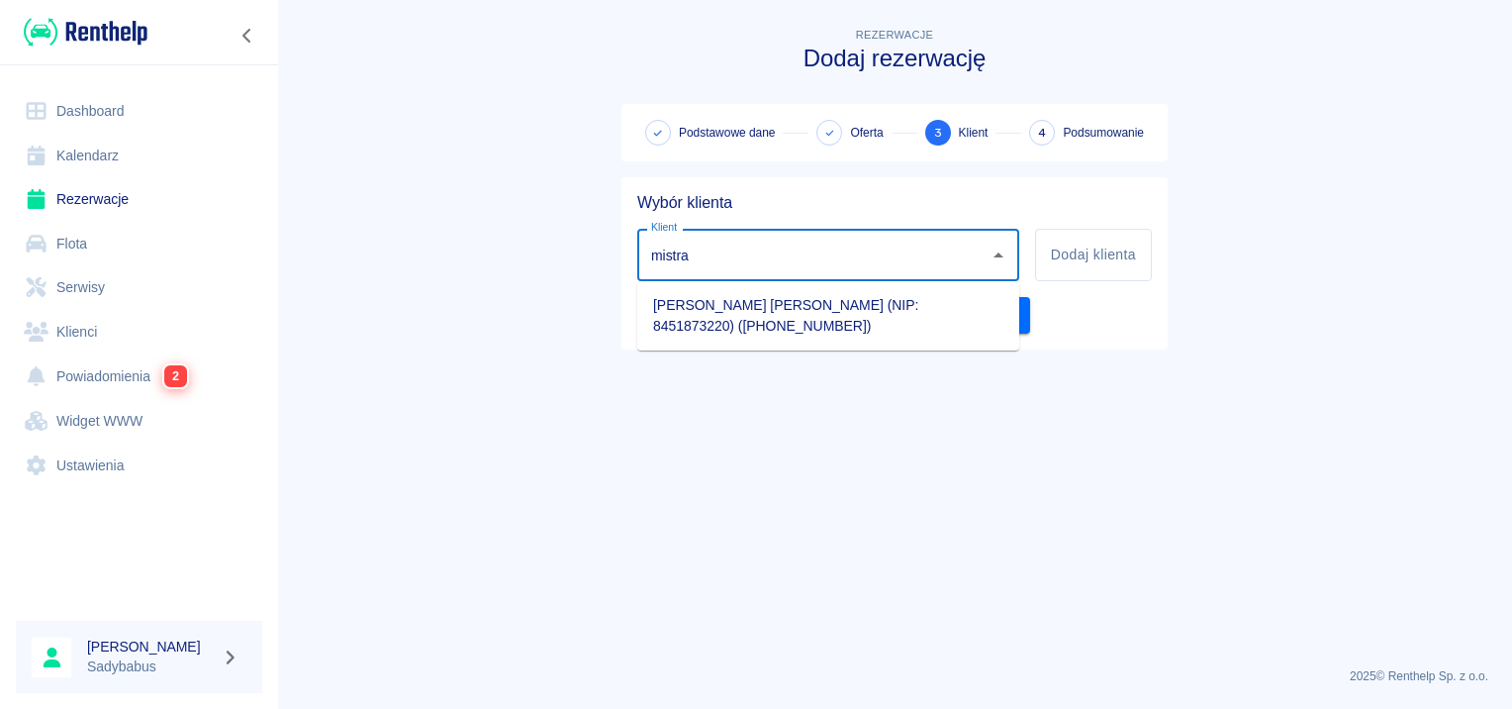
click at [801, 328] on li "[PERSON_NAME] [PERSON_NAME] (NIP: 8451873220) ([PHONE_NUMBER])" at bounding box center [828, 315] width 382 height 53
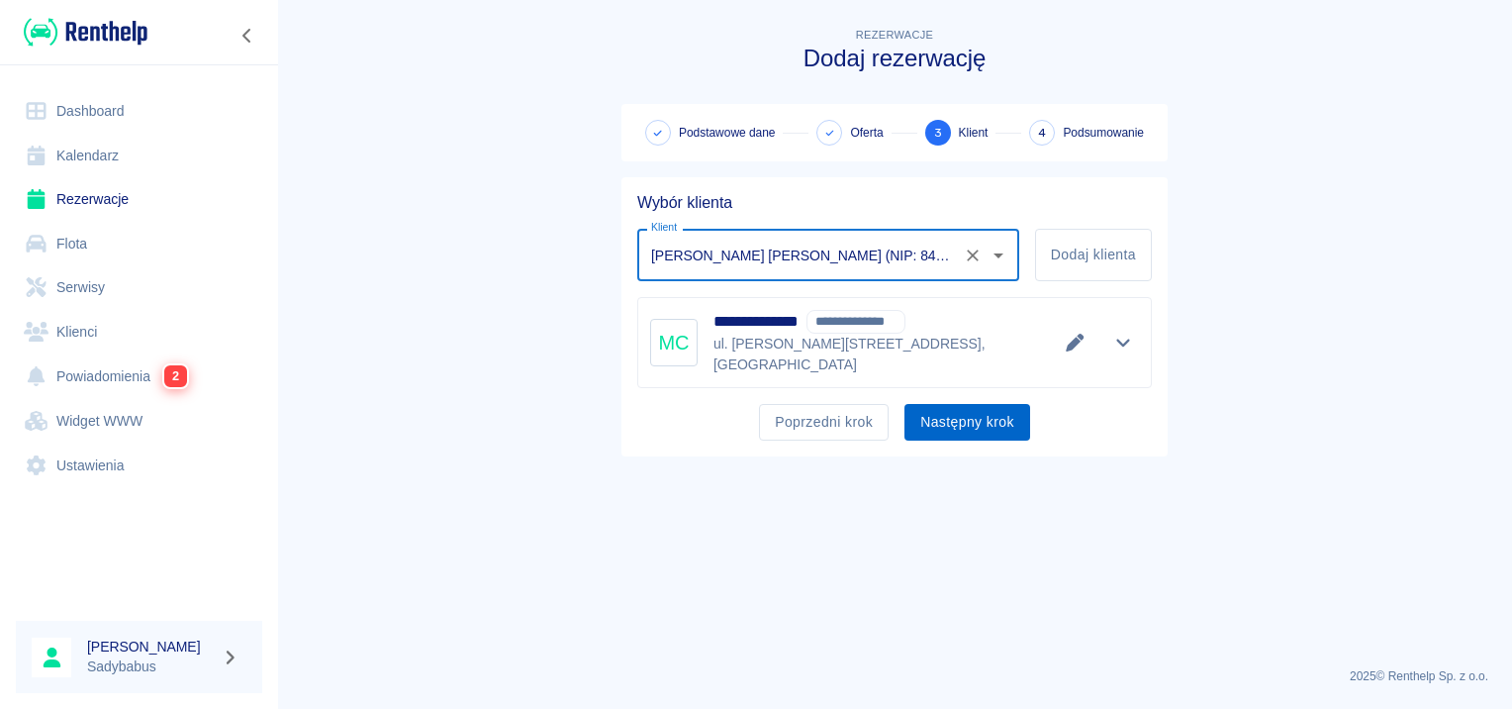
type input "[PERSON_NAME] [PERSON_NAME] (NIP: 8451873220) ([PHONE_NUMBER])"
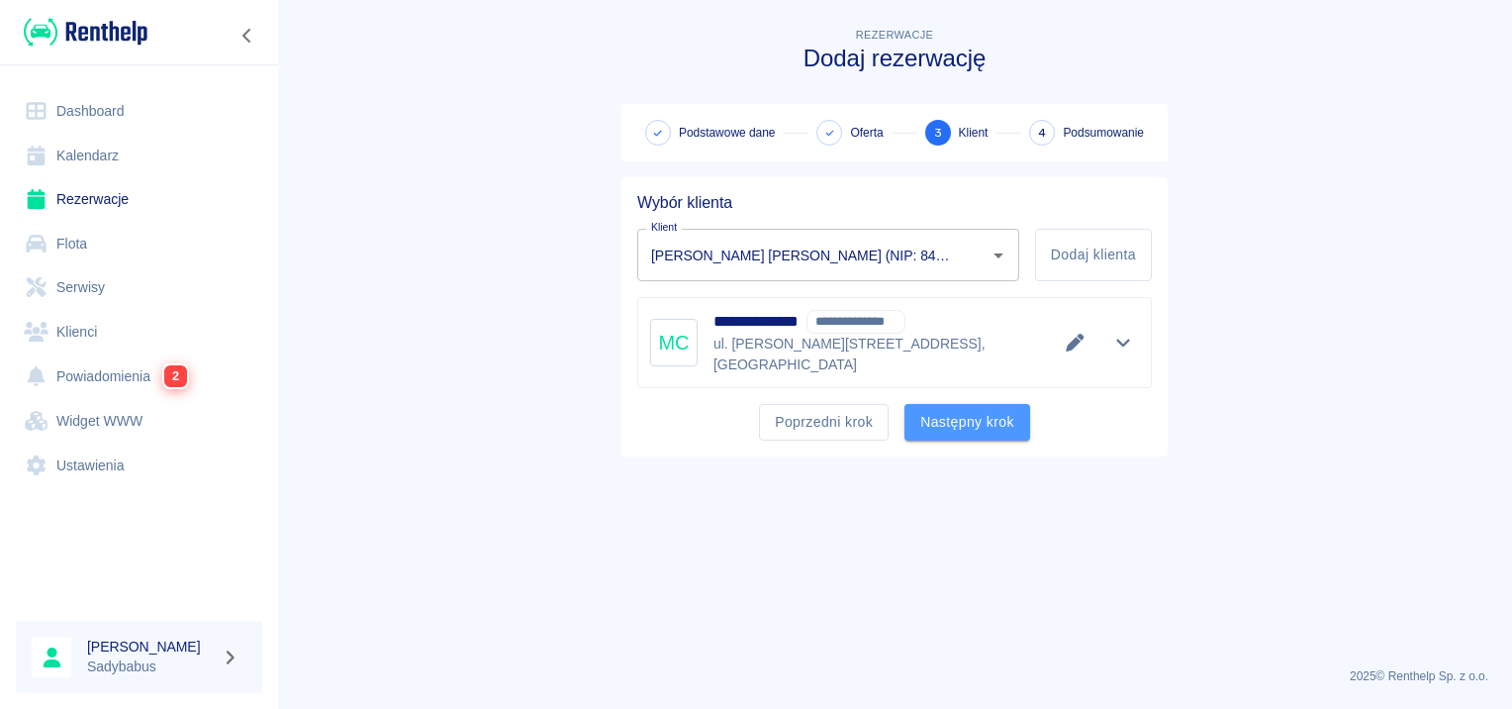
click at [951, 415] on button "Następny krok" at bounding box center [968, 422] width 126 height 37
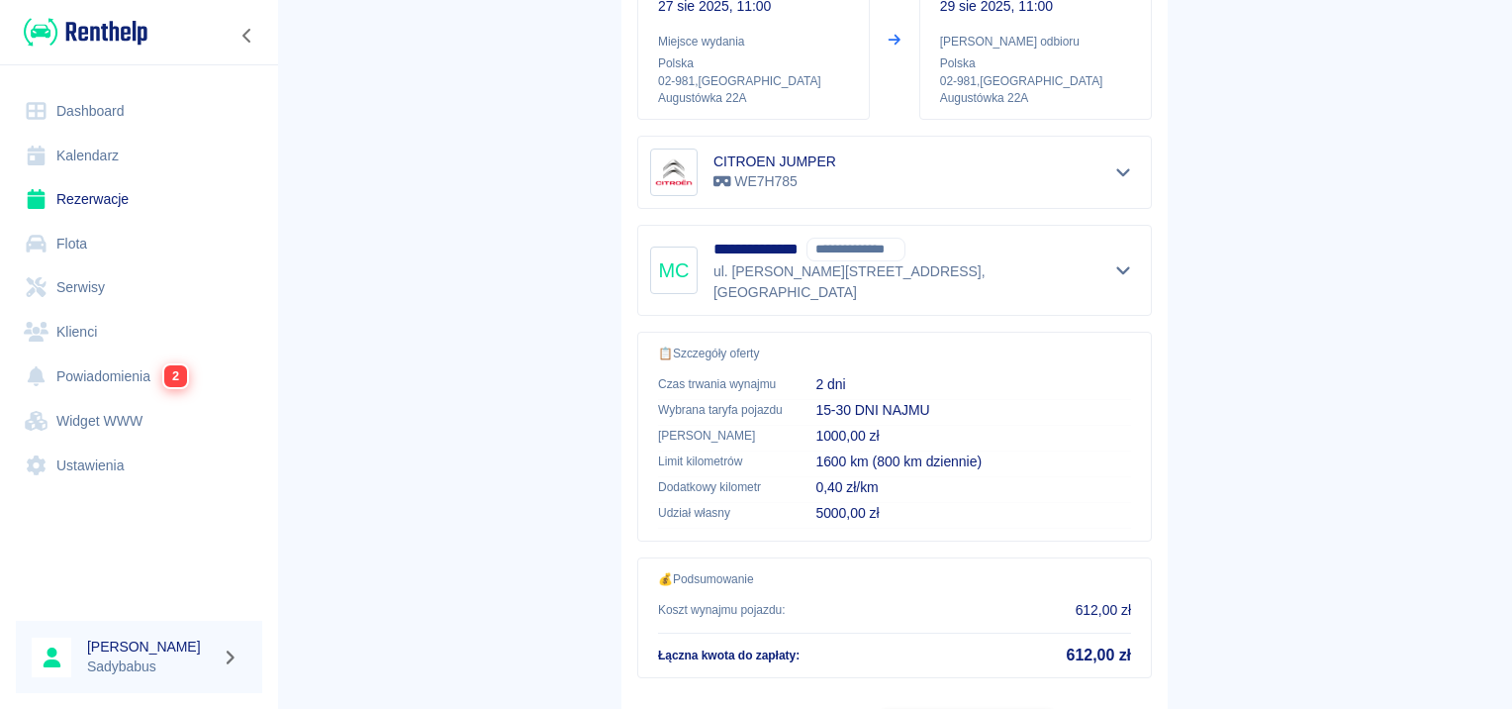
scroll to position [356, 0]
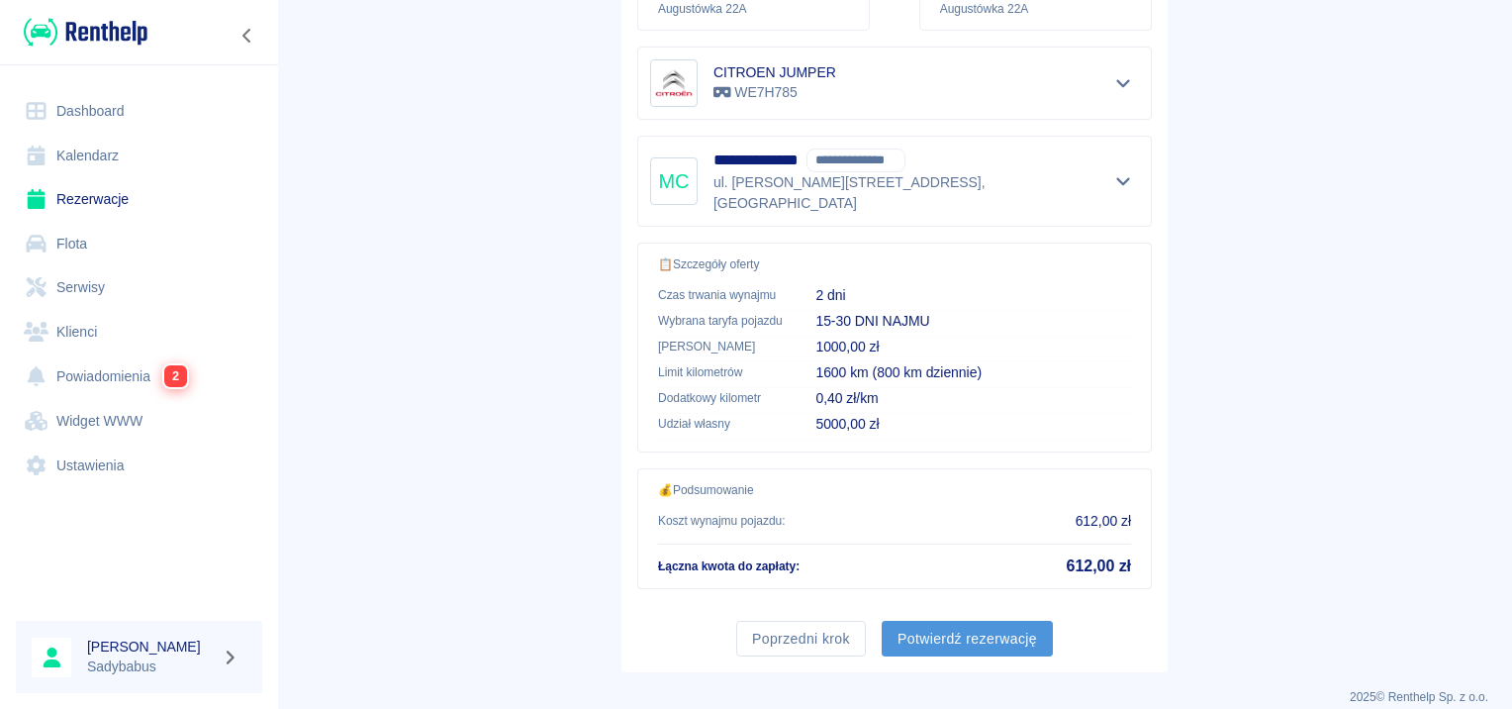
click at [961, 621] on button "Potwierdź rezerwację" at bounding box center [967, 639] width 171 height 37
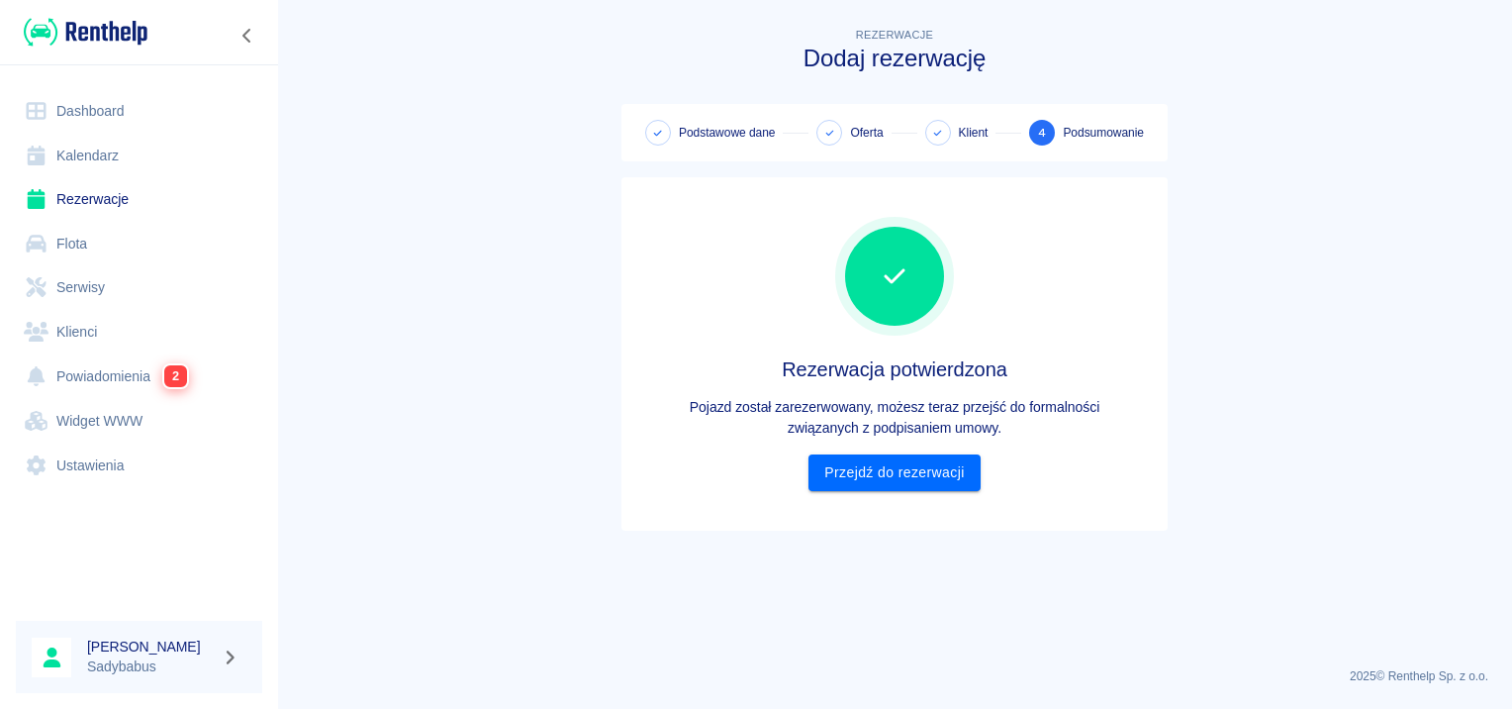
scroll to position [0, 0]
click at [866, 460] on link "Przejdź do rezerwacji" at bounding box center [894, 472] width 171 height 37
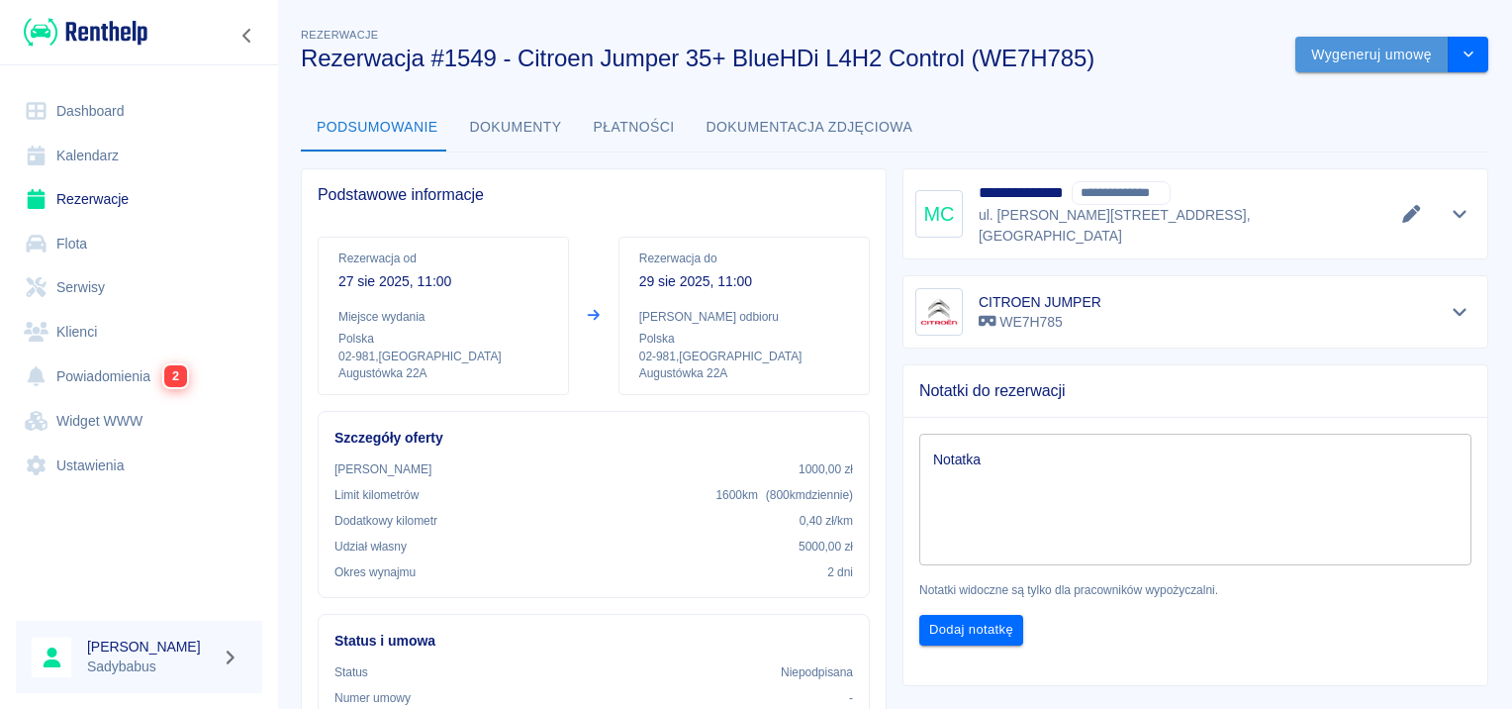
click at [1334, 62] on button "Wygeneruj umowę" at bounding box center [1372, 55] width 153 height 37
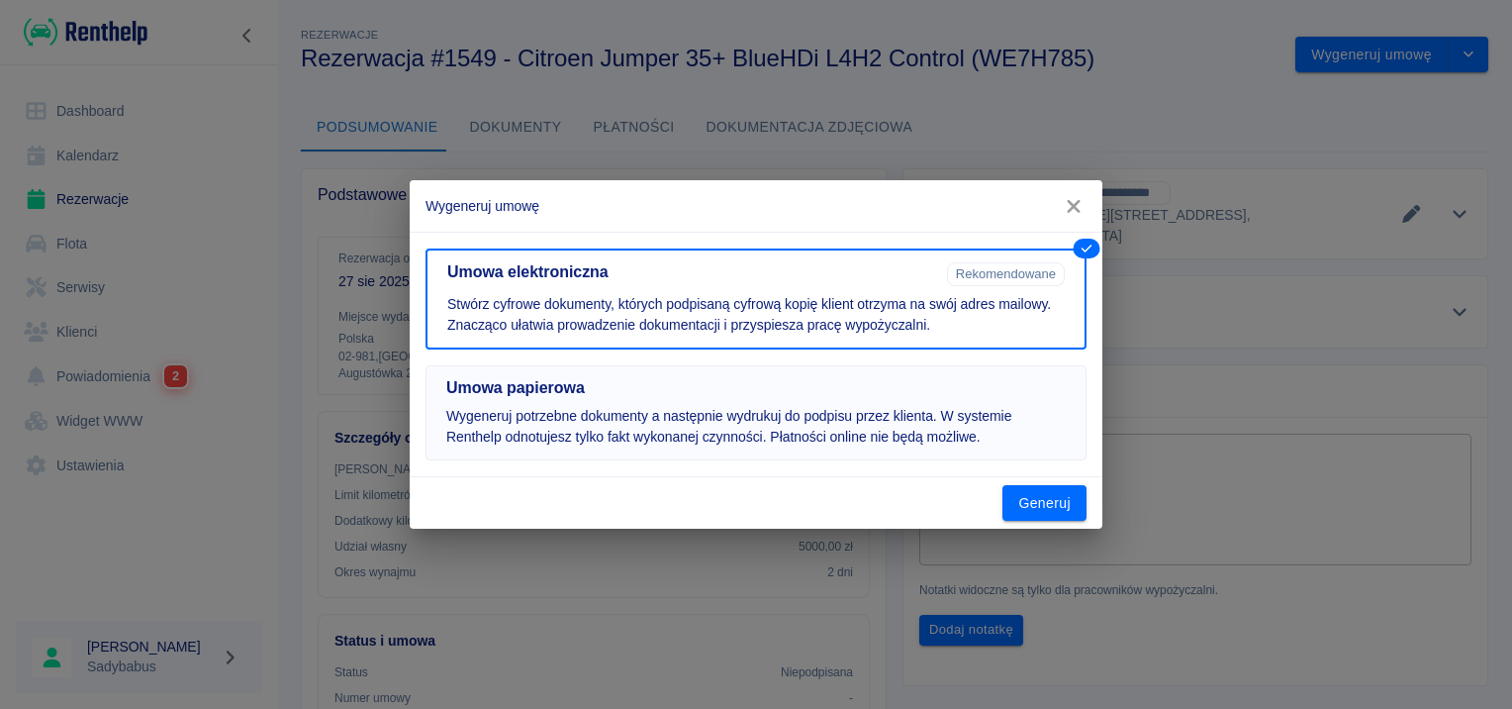
click at [574, 381] on h5 "Umowa papierowa" at bounding box center [756, 388] width 620 height 20
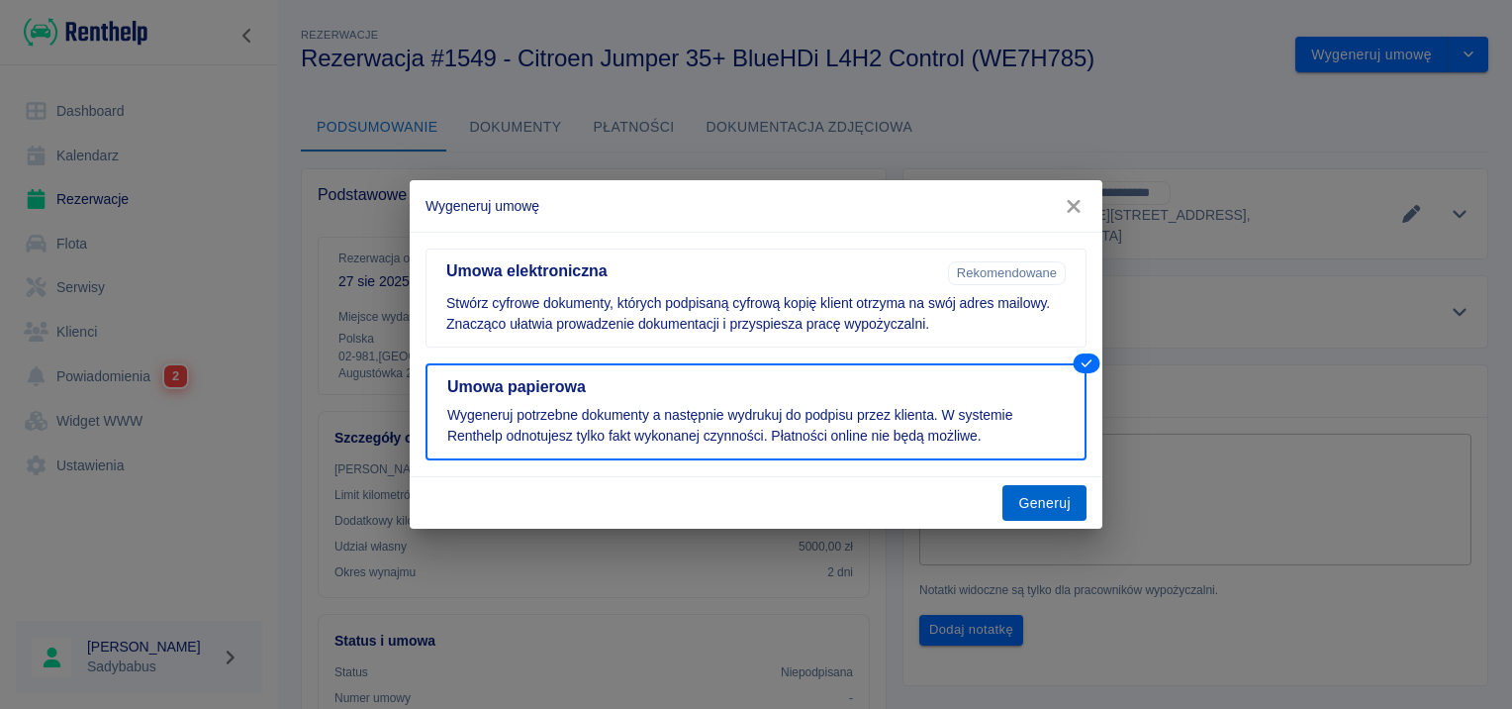
click at [1042, 495] on button "Generuj" at bounding box center [1045, 503] width 84 height 37
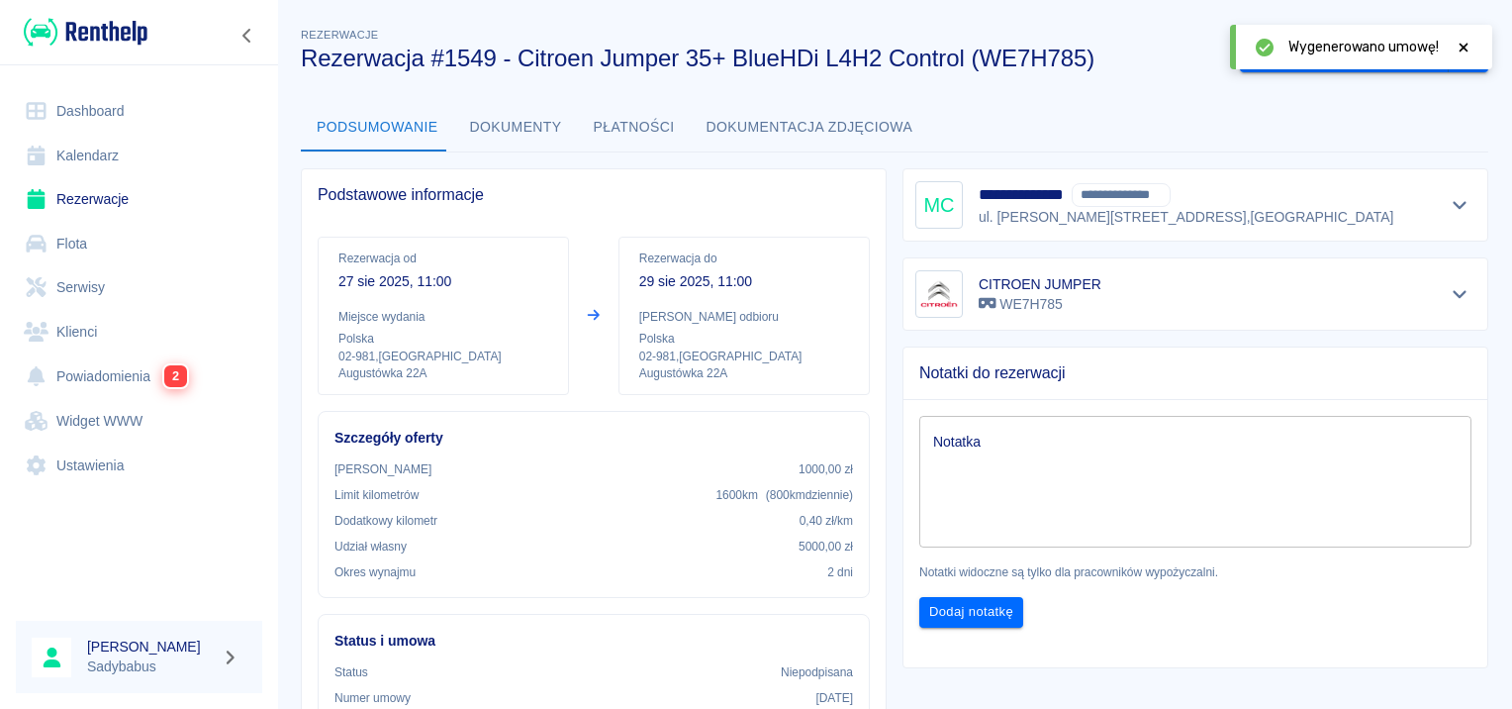
click at [1461, 48] on icon at bounding box center [1464, 48] width 18 height 14
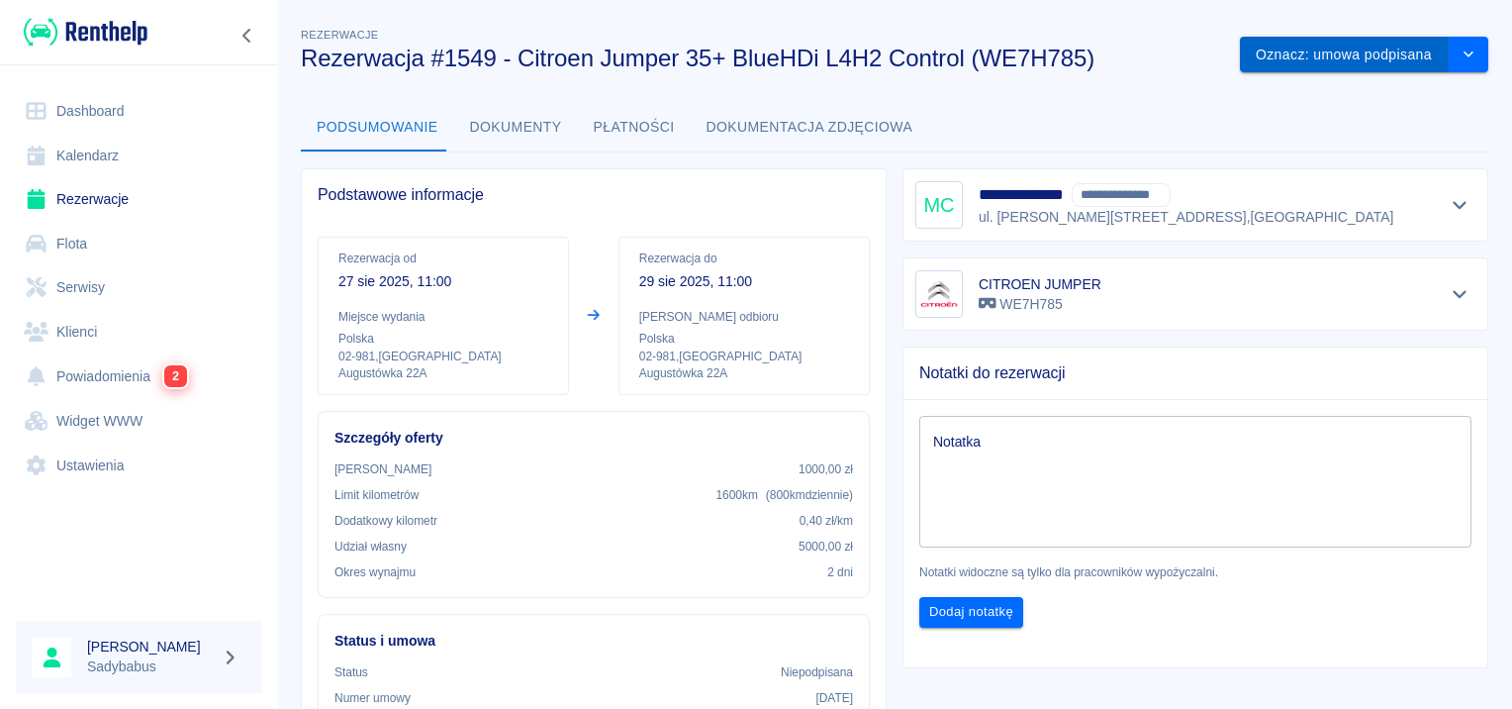
click at [1375, 64] on button "Oznacz: umowa podpisana" at bounding box center [1344, 55] width 209 height 37
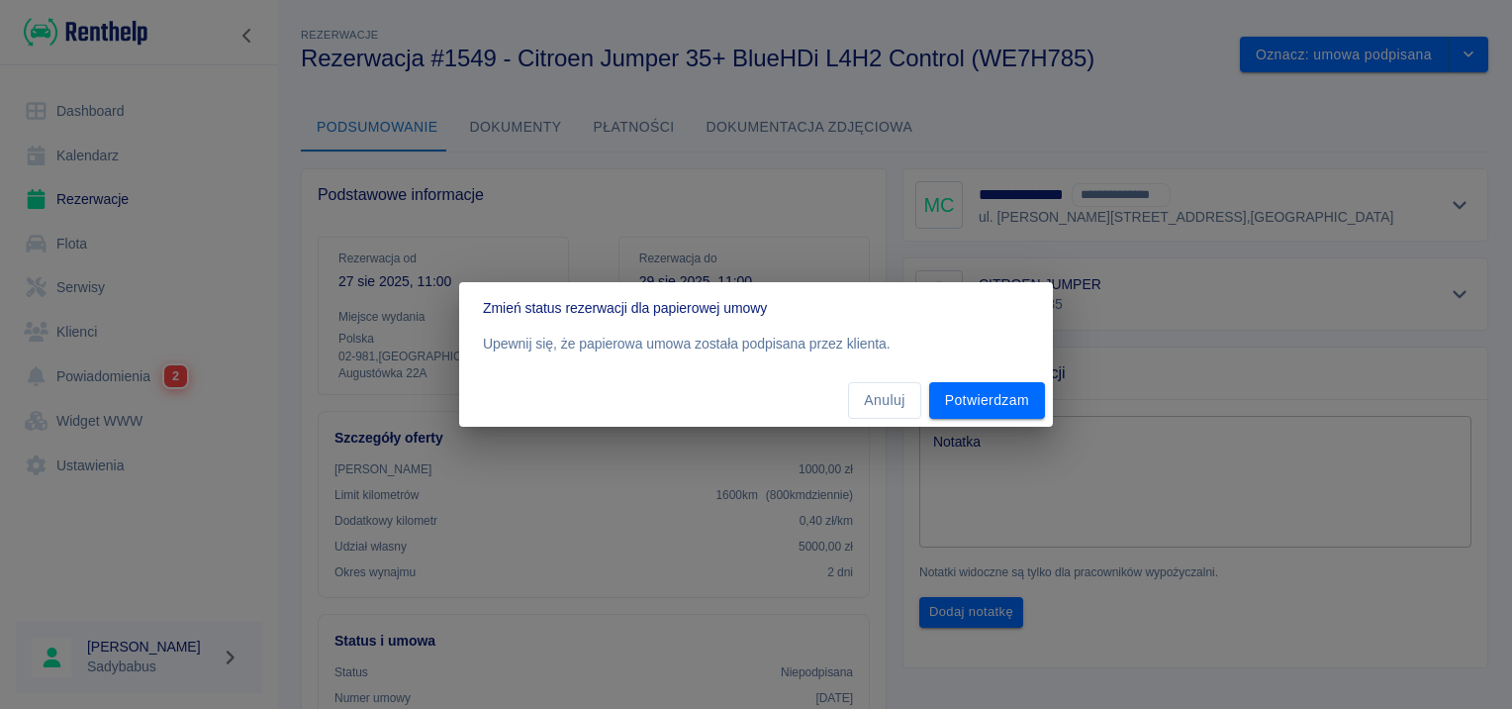
click at [1014, 371] on div "Upewnij się, że papierowa umowa została podpisana przez klienta." at bounding box center [756, 354] width 594 height 41
click at [998, 396] on button "Potwierdzam" at bounding box center [987, 400] width 116 height 37
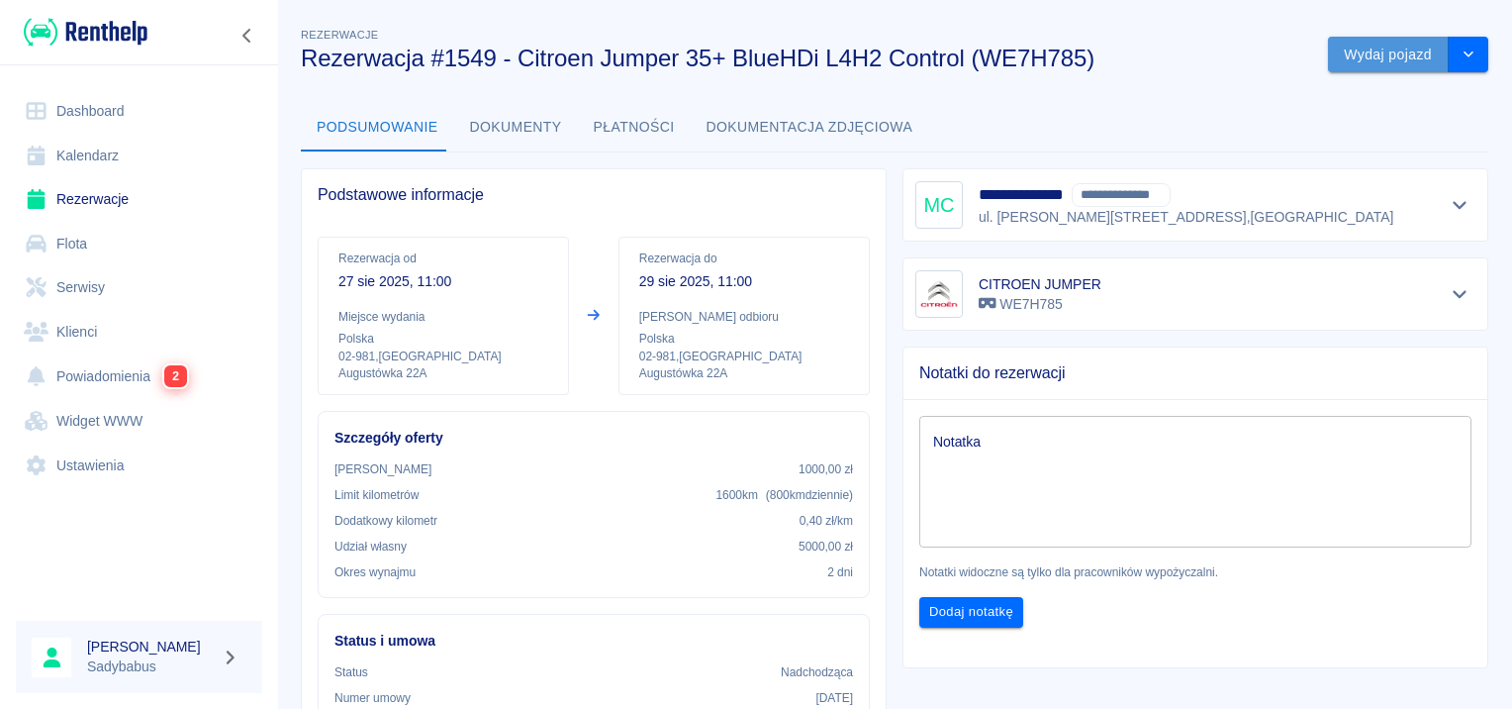
click at [1346, 49] on button "Wydaj pojazd" at bounding box center [1388, 55] width 121 height 37
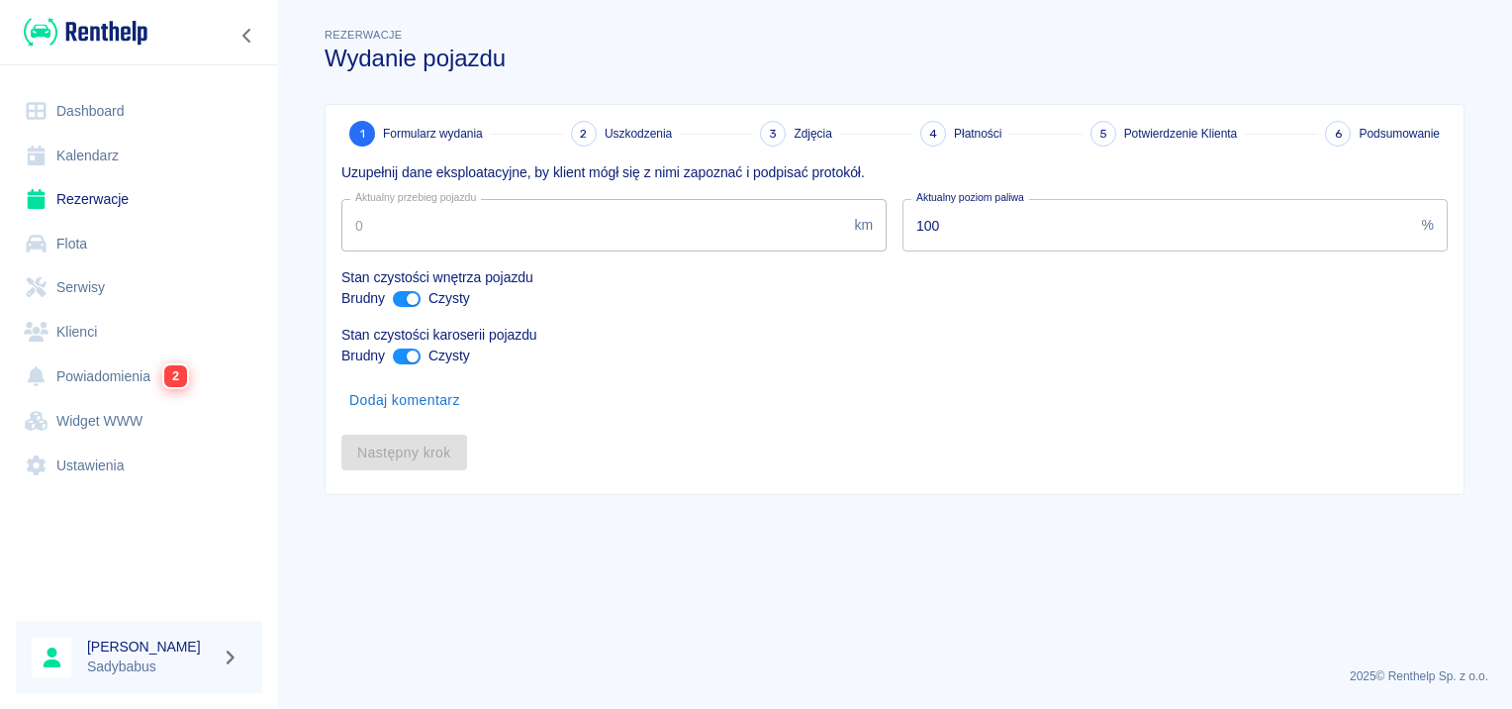
type input "137100"
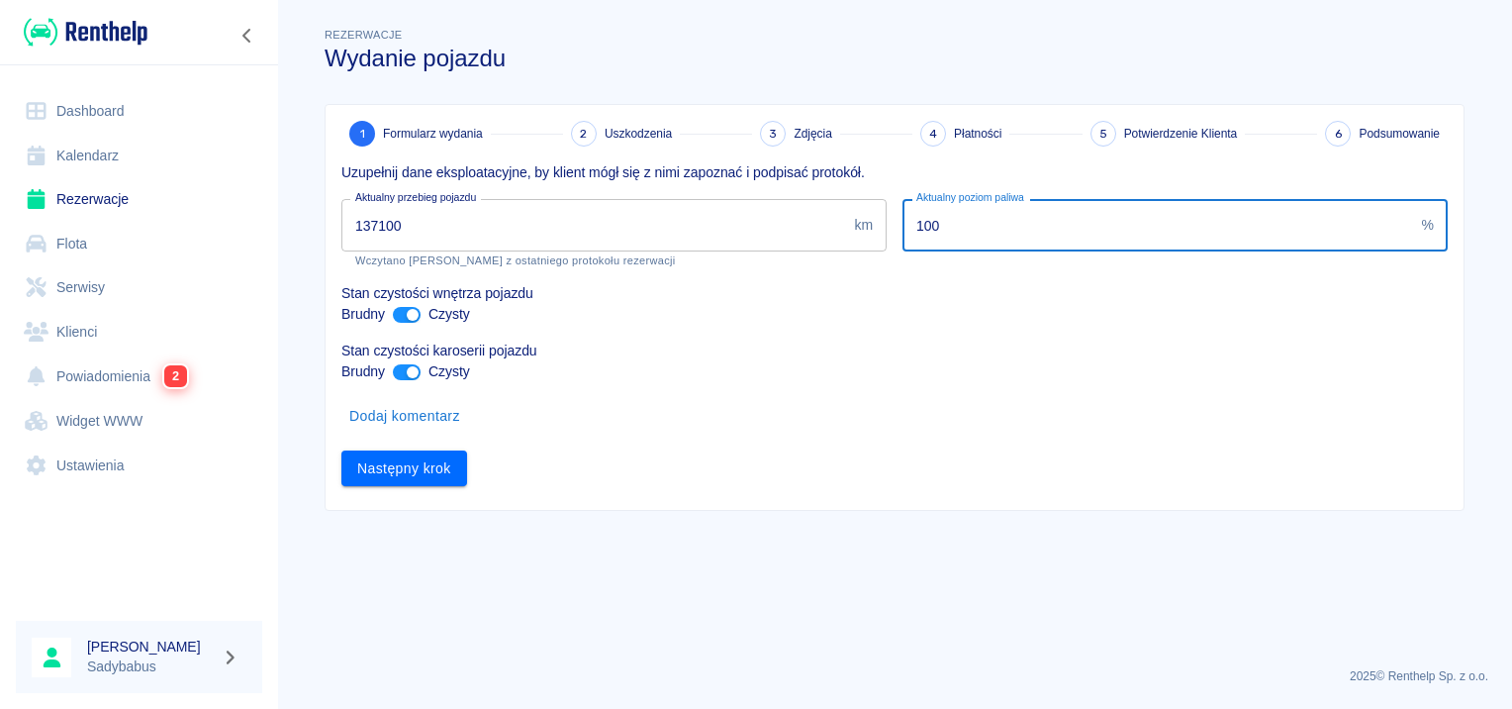
click at [996, 232] on input "100" at bounding box center [1159, 225] width 512 height 52
type input "10"
click at [423, 453] on button "Następny krok" at bounding box center [404, 468] width 126 height 37
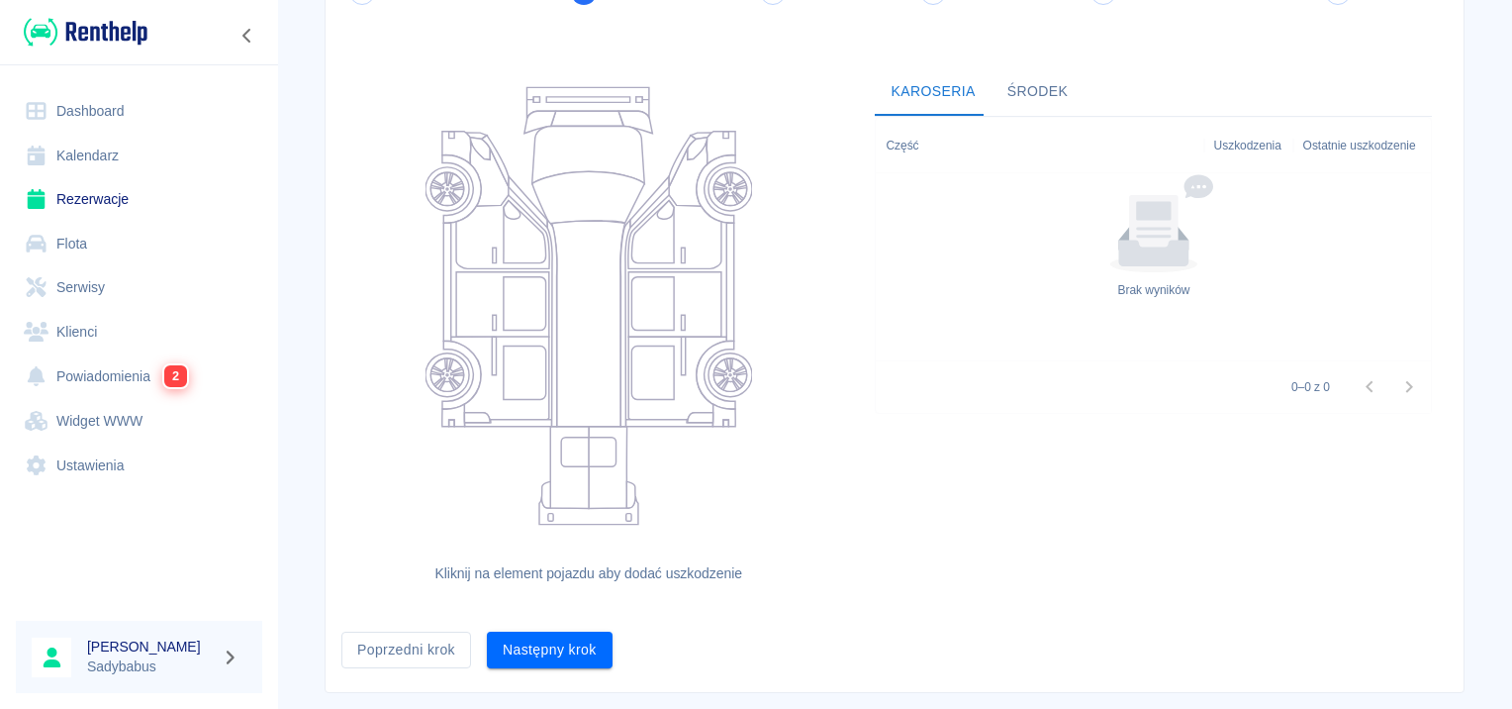
scroll to position [182, 0]
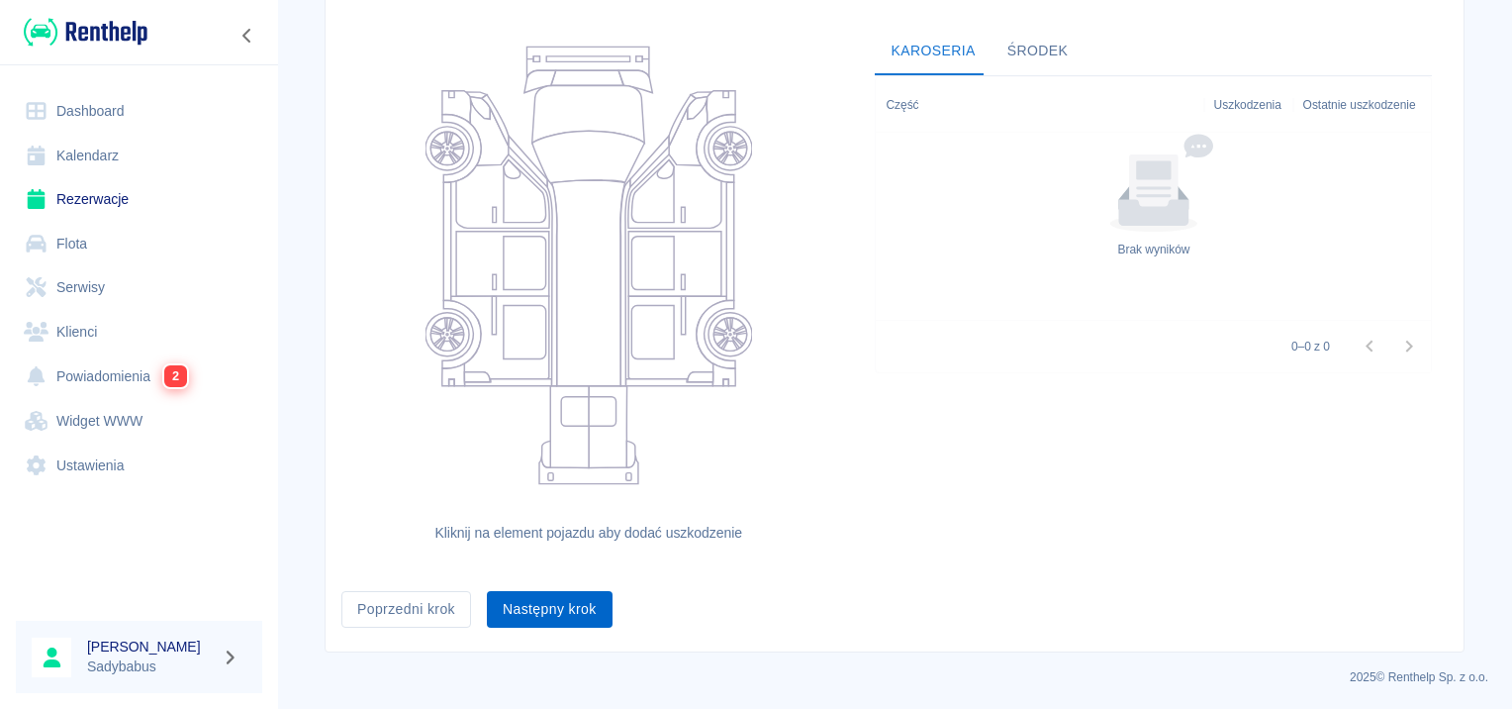
click at [581, 614] on button "Następny krok" at bounding box center [550, 609] width 126 height 37
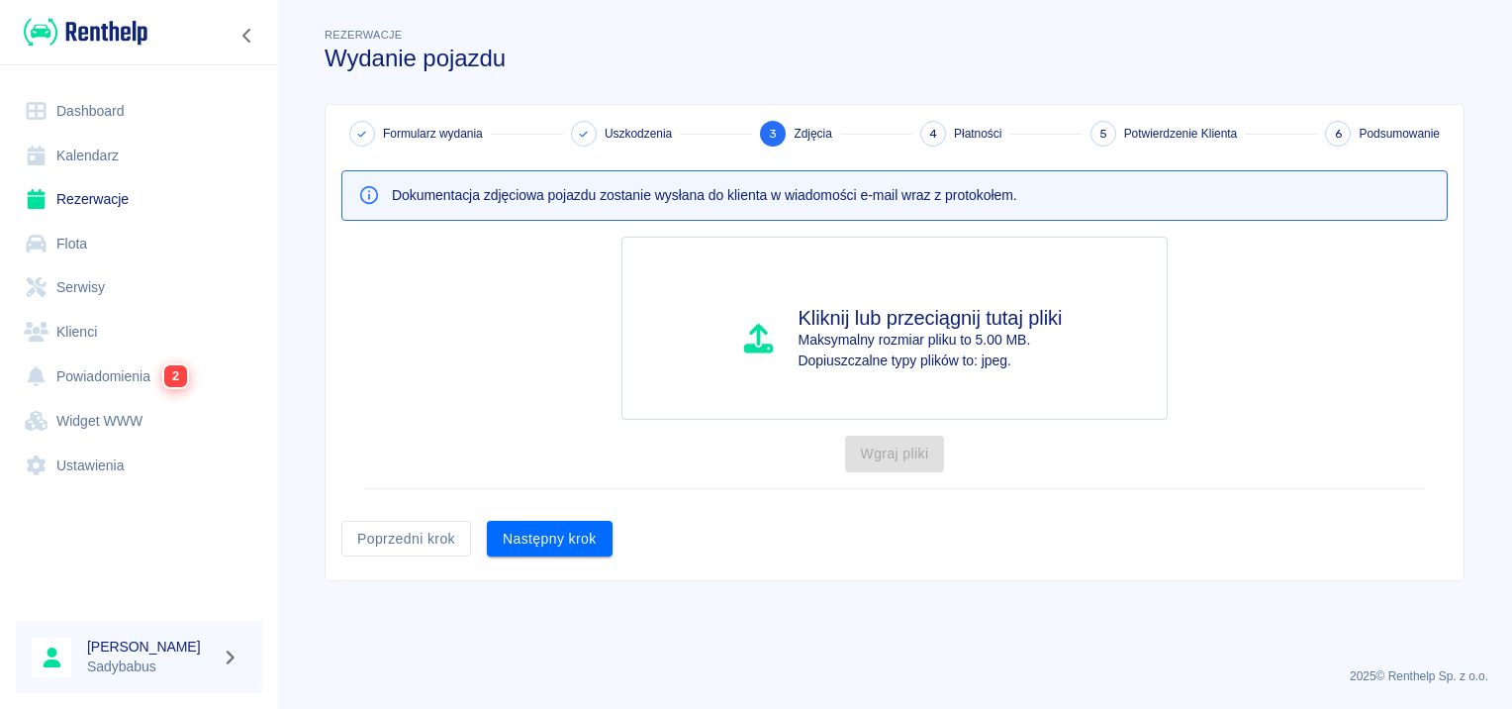
scroll to position [0, 0]
click at [561, 524] on button "Następny krok" at bounding box center [550, 539] width 126 height 37
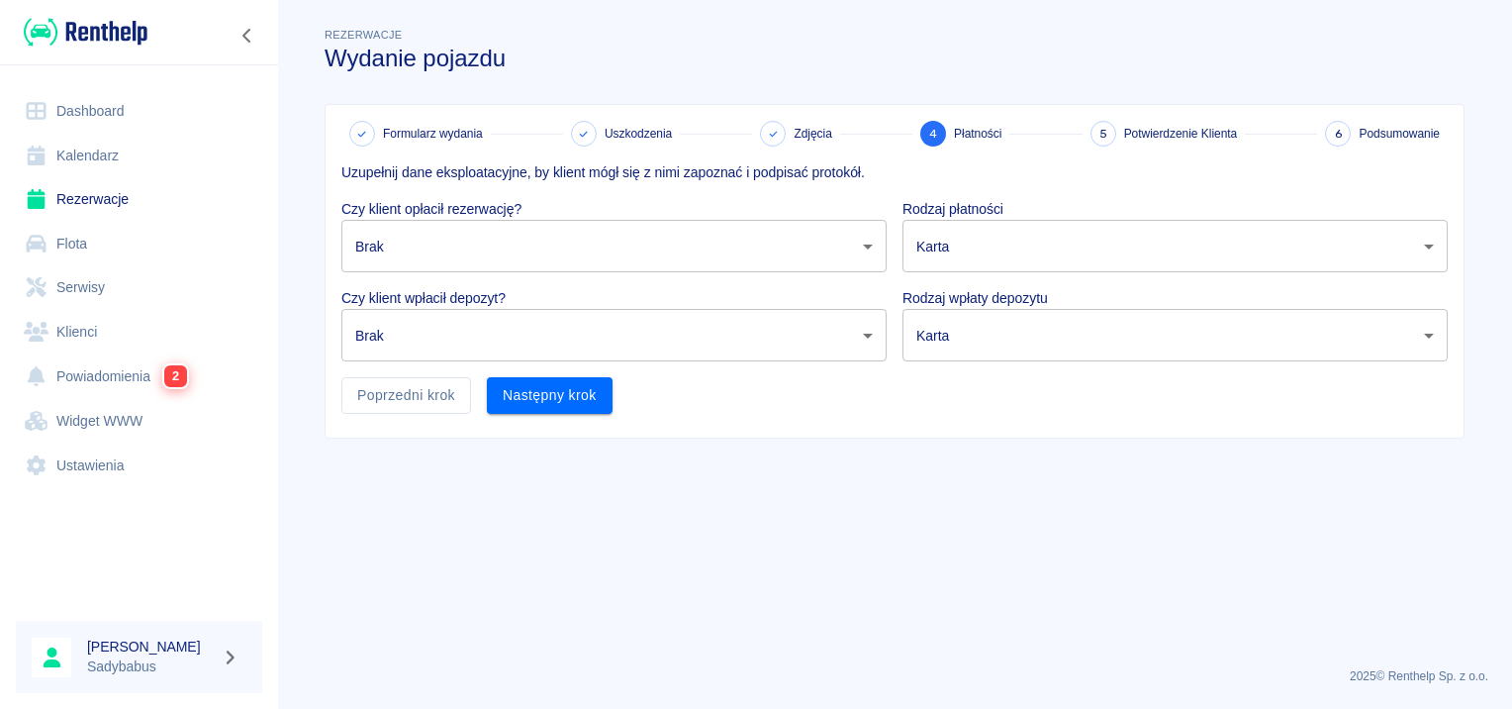
click at [514, 261] on body "Używamy plików Cookies, by zapewnić Ci najlepsze możliwe doświadczenie. Aby dow…" at bounding box center [756, 354] width 1512 height 709
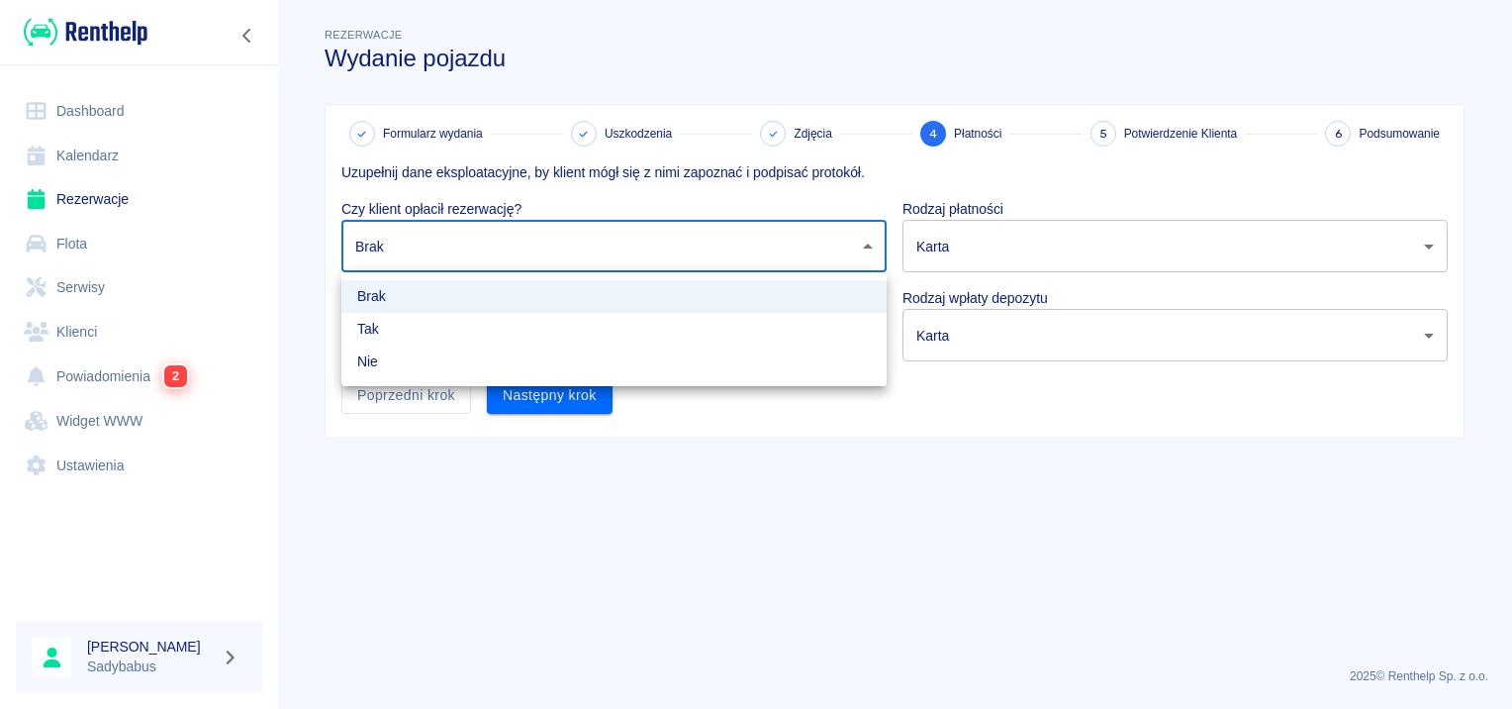
click at [467, 327] on li "Tak" at bounding box center [613, 329] width 545 height 33
type input "true"
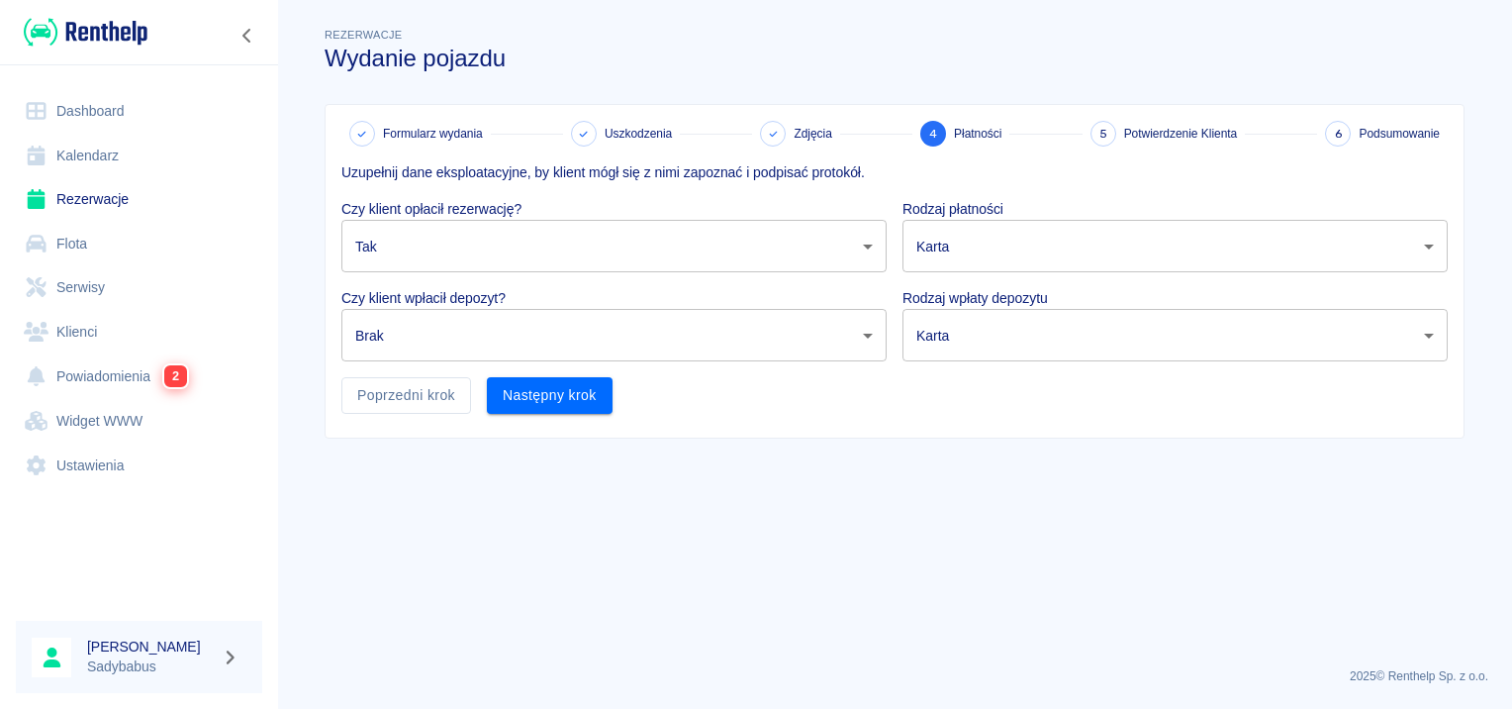
click at [451, 358] on body "Używamy plików Cookies, by zapewnić Ci najlepsze możliwe doświadczenie. Aby dow…" at bounding box center [756, 354] width 1512 height 709
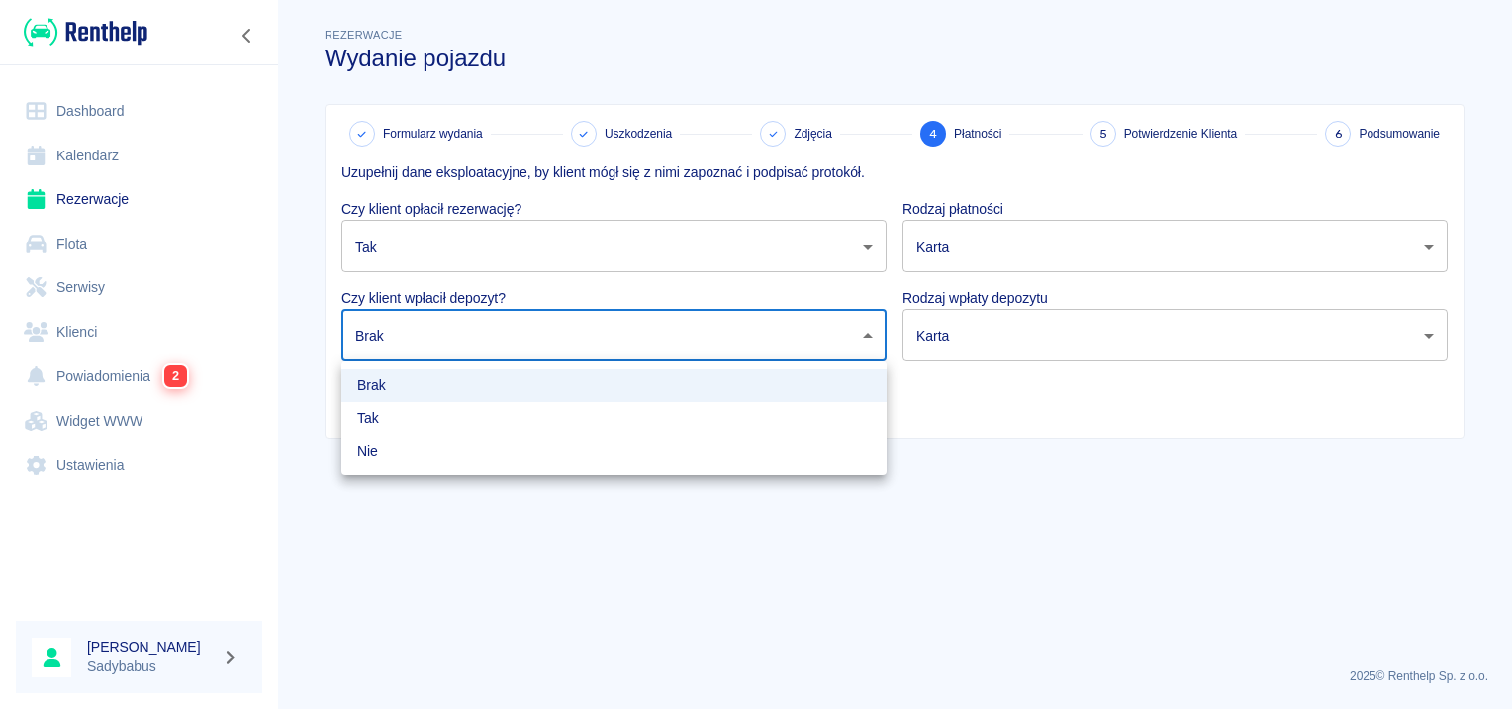
click at [416, 415] on li "Tak" at bounding box center [613, 418] width 545 height 33
type input "true"
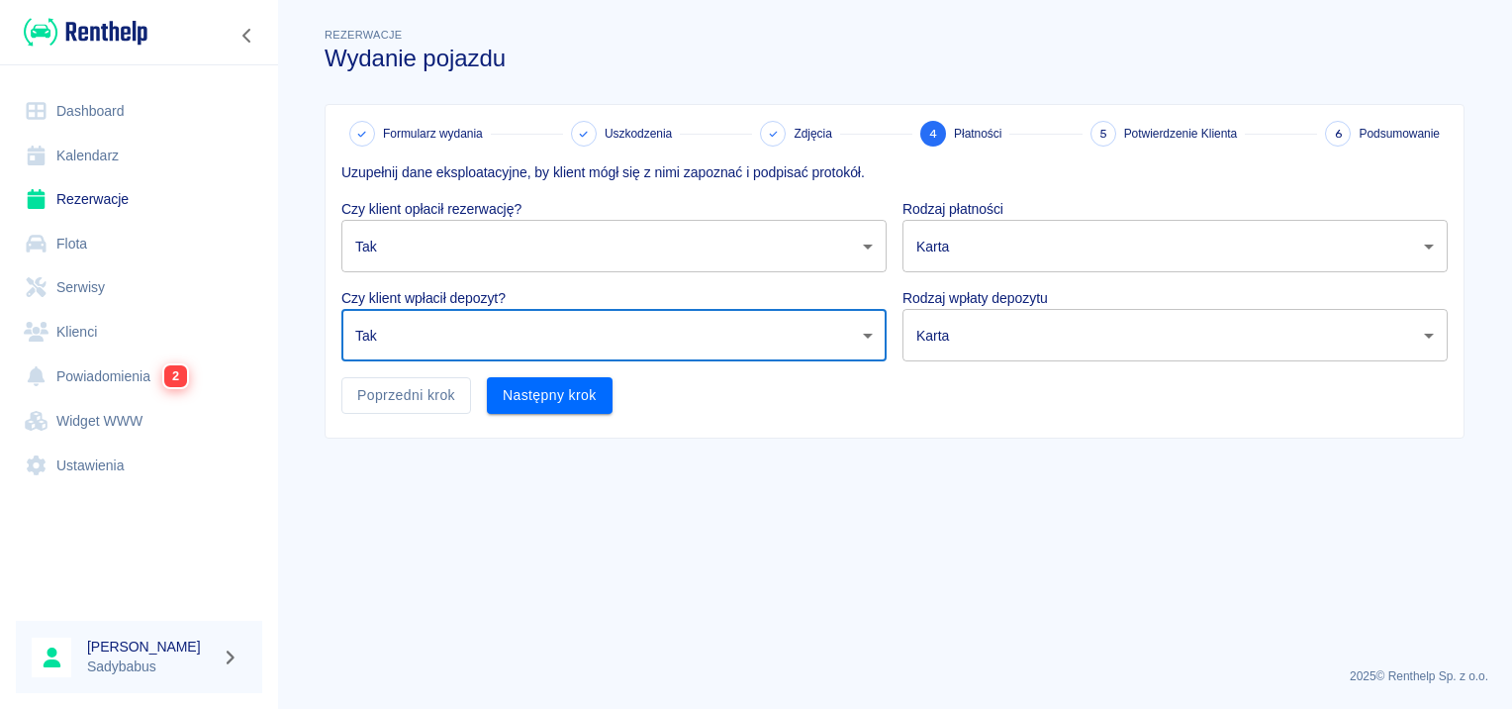
click at [1015, 262] on body "Używamy plików Cookies, by zapewnić Ci najlepsze możliwe doświadczenie. Aby dow…" at bounding box center [756, 354] width 1512 height 709
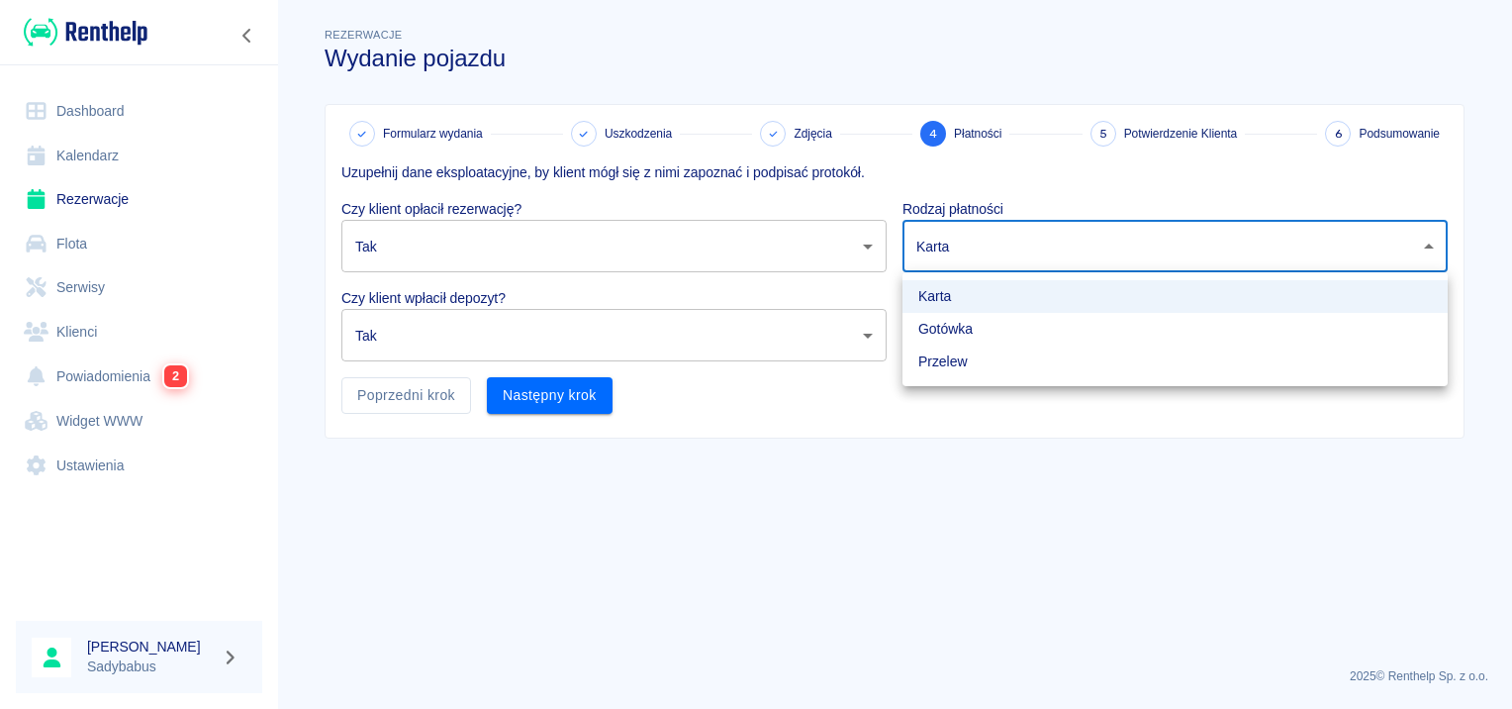
click at [869, 218] on div at bounding box center [756, 354] width 1512 height 709
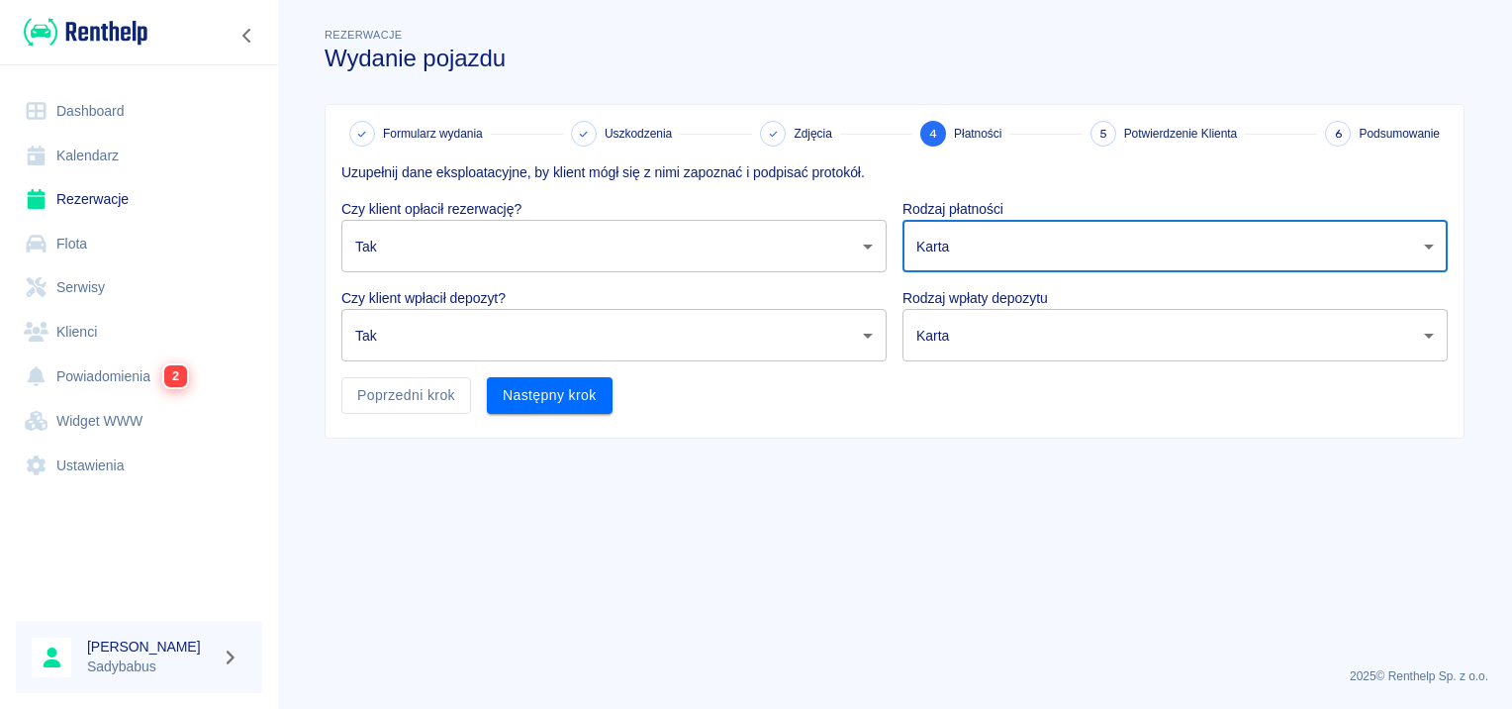
click at [1112, 451] on main "Rezerwacje Wydanie pojazdu Formularz wydania Uszkodzenia Zdjęcia 4 Płatności 5 …" at bounding box center [894, 338] width 1235 height 628
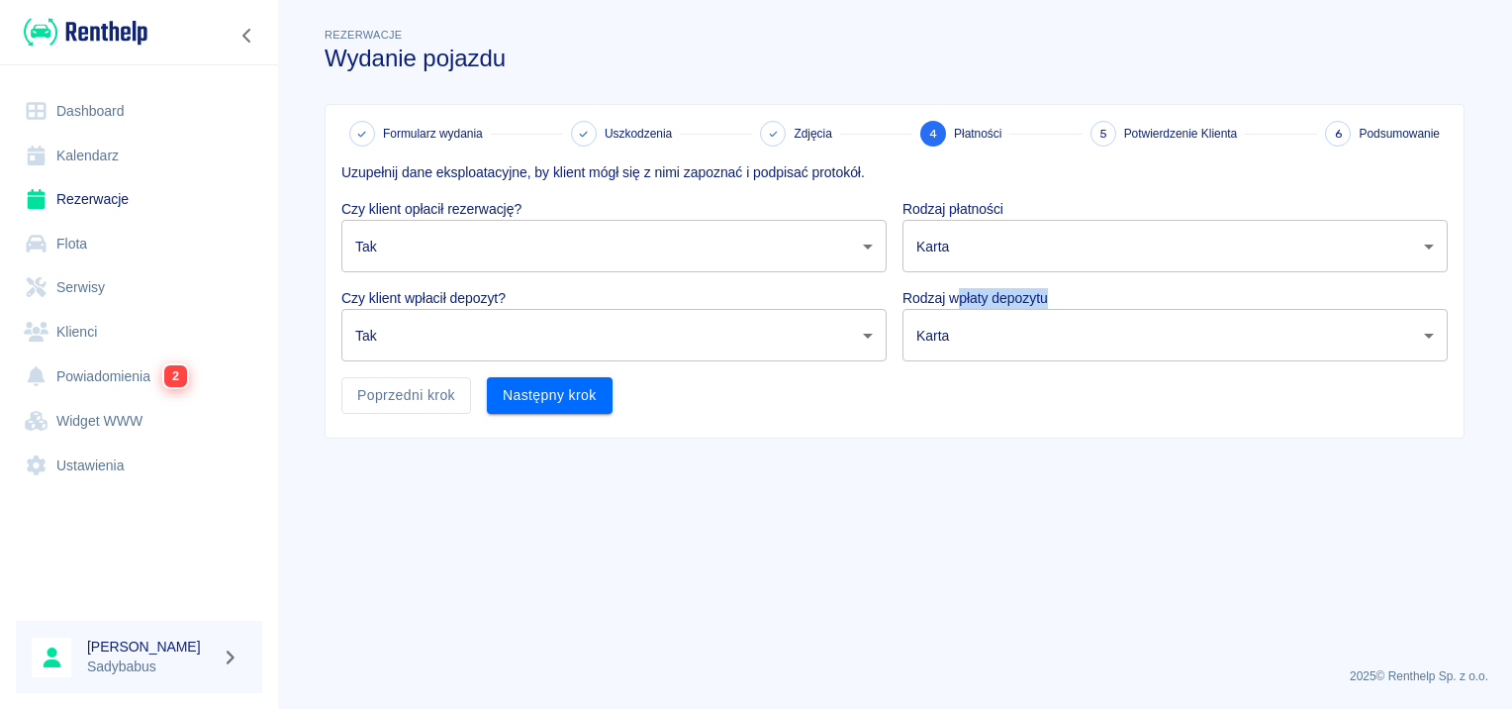
click at [962, 313] on div "Rodzaj wpłaty depozytu Karta terminal_card_authorization ​" at bounding box center [1167, 316] width 561 height 89
drag, startPoint x: 962, startPoint y: 313, endPoint x: 974, endPoint y: 373, distance: 61.5
click at [985, 371] on div "Uzupełnij dane eksploatacyjne, by klient mógł się z nimi zapoznać i podpisać pr…" at bounding box center [887, 279] width 1122 height 267
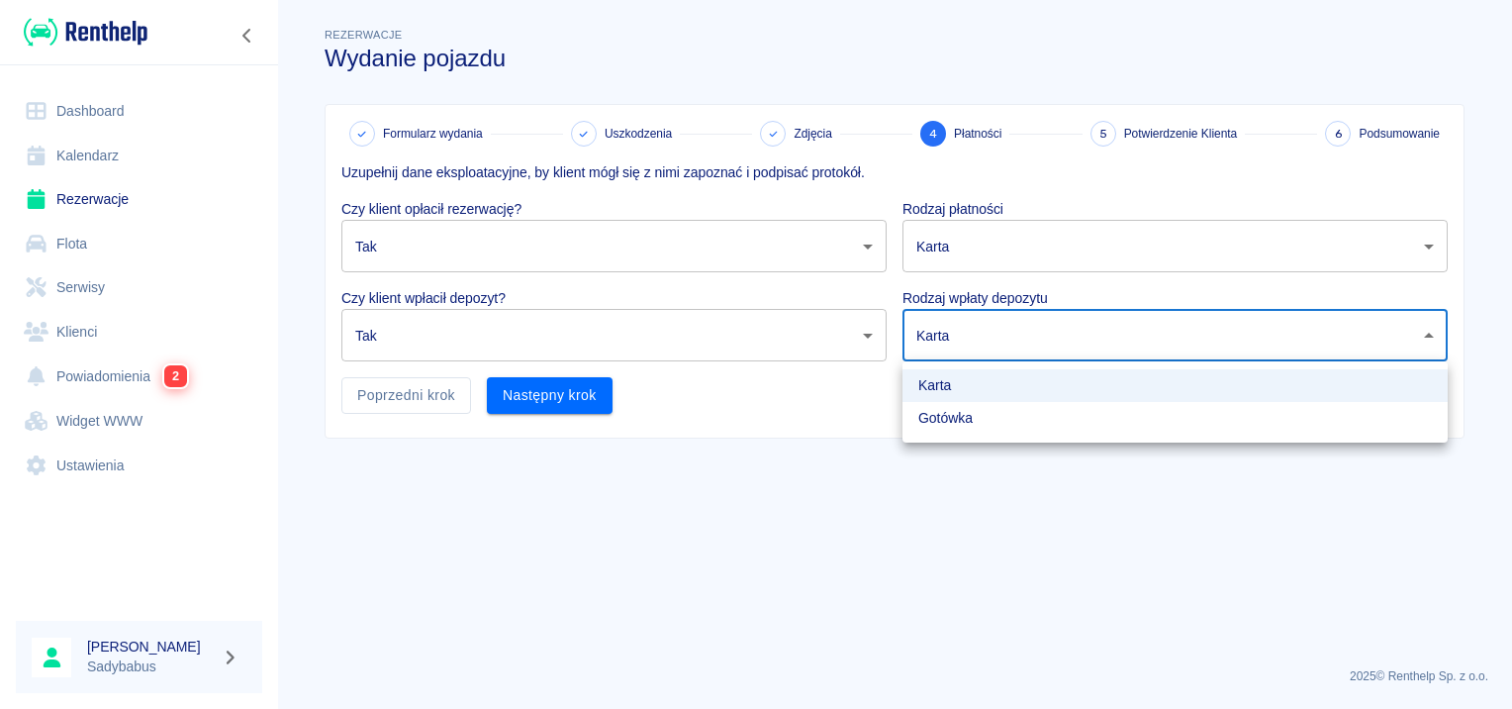
click at [972, 346] on body "Używamy plików Cookies, by zapewnić Ci najlepsze możliwe doświadczenie. Aby dow…" at bounding box center [756, 354] width 1512 height 709
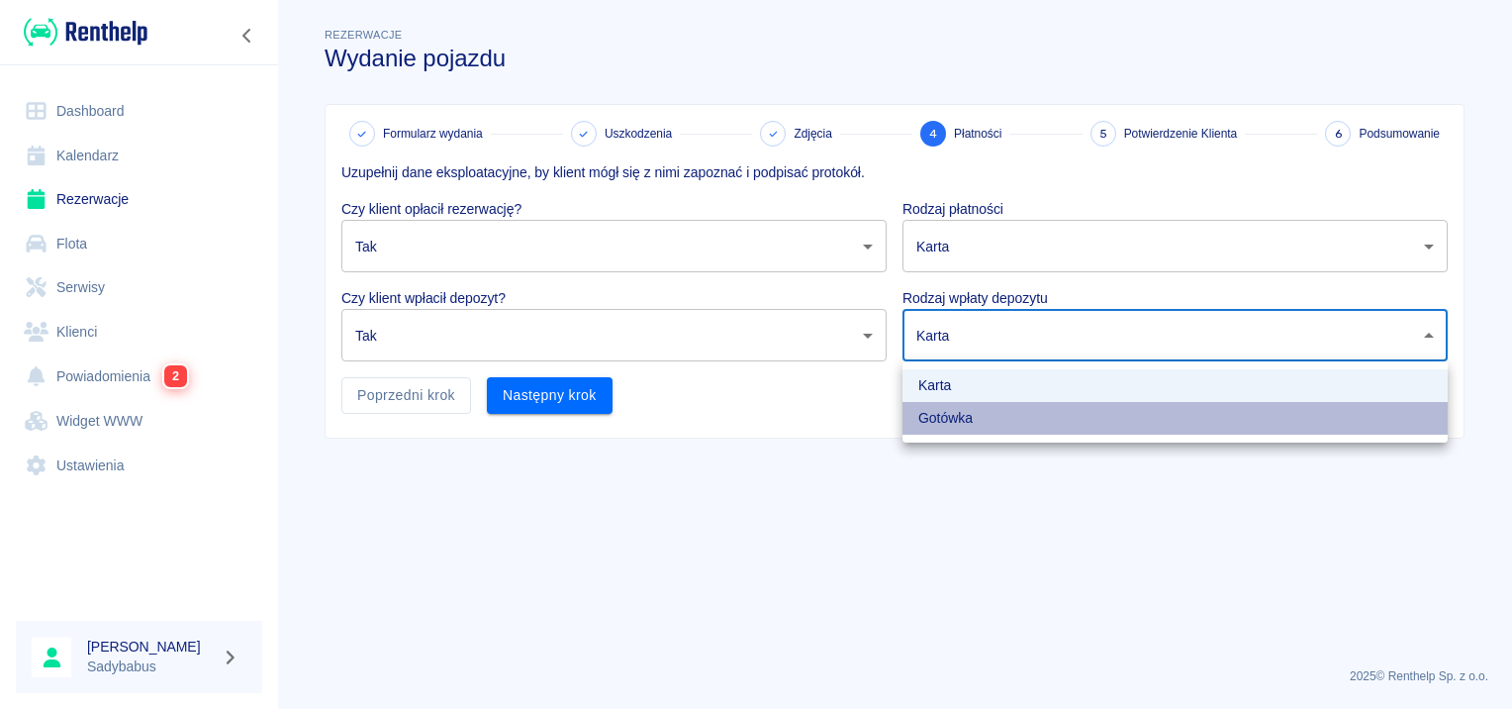
click at [968, 416] on li "Gotówka" at bounding box center [1175, 418] width 545 height 33
type input "cash"
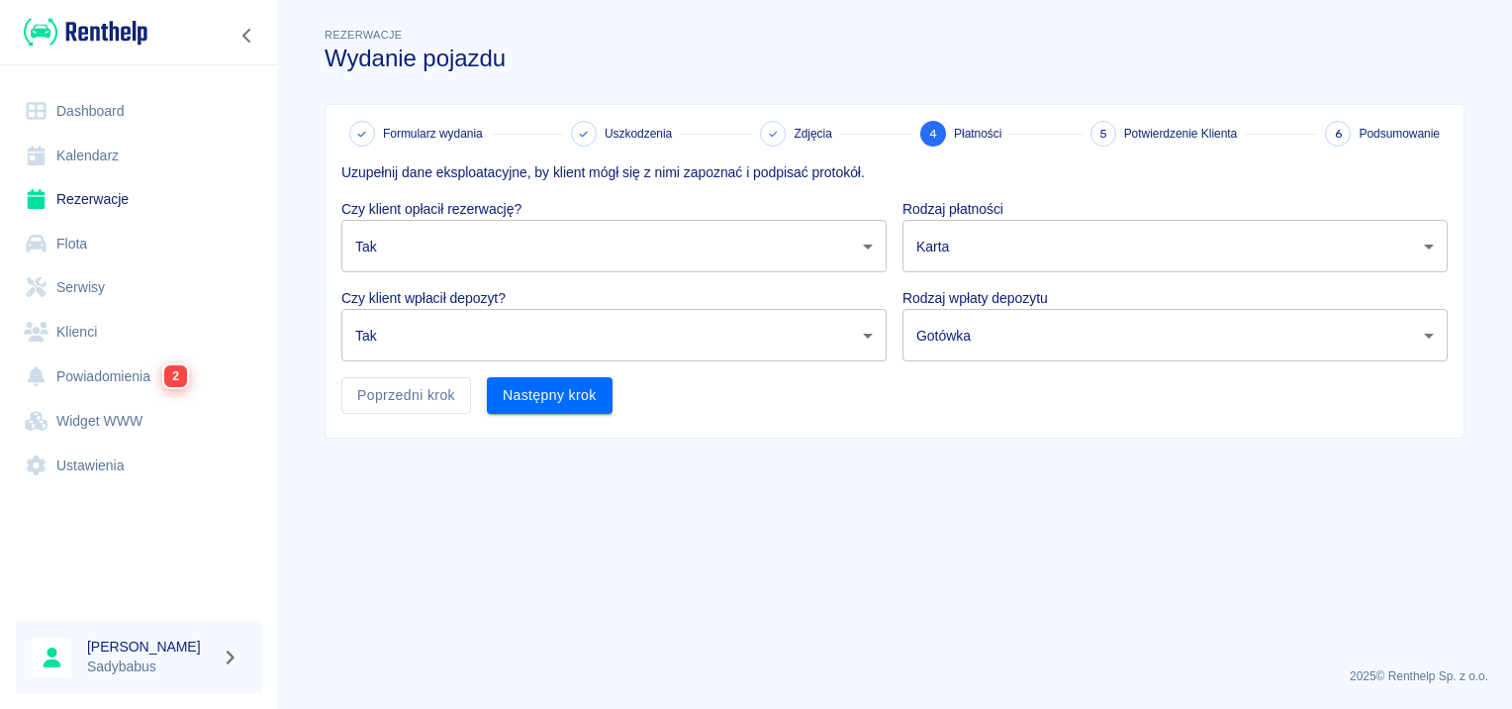
click at [887, 447] on main "Rezerwacje Wydanie pojazdu Formularz wydania Uszkodzenia Zdjęcia 4 Płatności 5 …" at bounding box center [894, 338] width 1235 height 628
click at [970, 393] on div "Uzupełnij dane eksploatacyjne, by klient mógł się z nimi zapoznać i podpisać pr…" at bounding box center [887, 279] width 1122 height 267
click at [716, 408] on div "Uzupełnij dane eksploatacyjne, by klient mógł się z nimi zapoznać i podpisać pr…" at bounding box center [887, 279] width 1122 height 267
click at [587, 392] on button "Następny krok" at bounding box center [550, 395] width 126 height 37
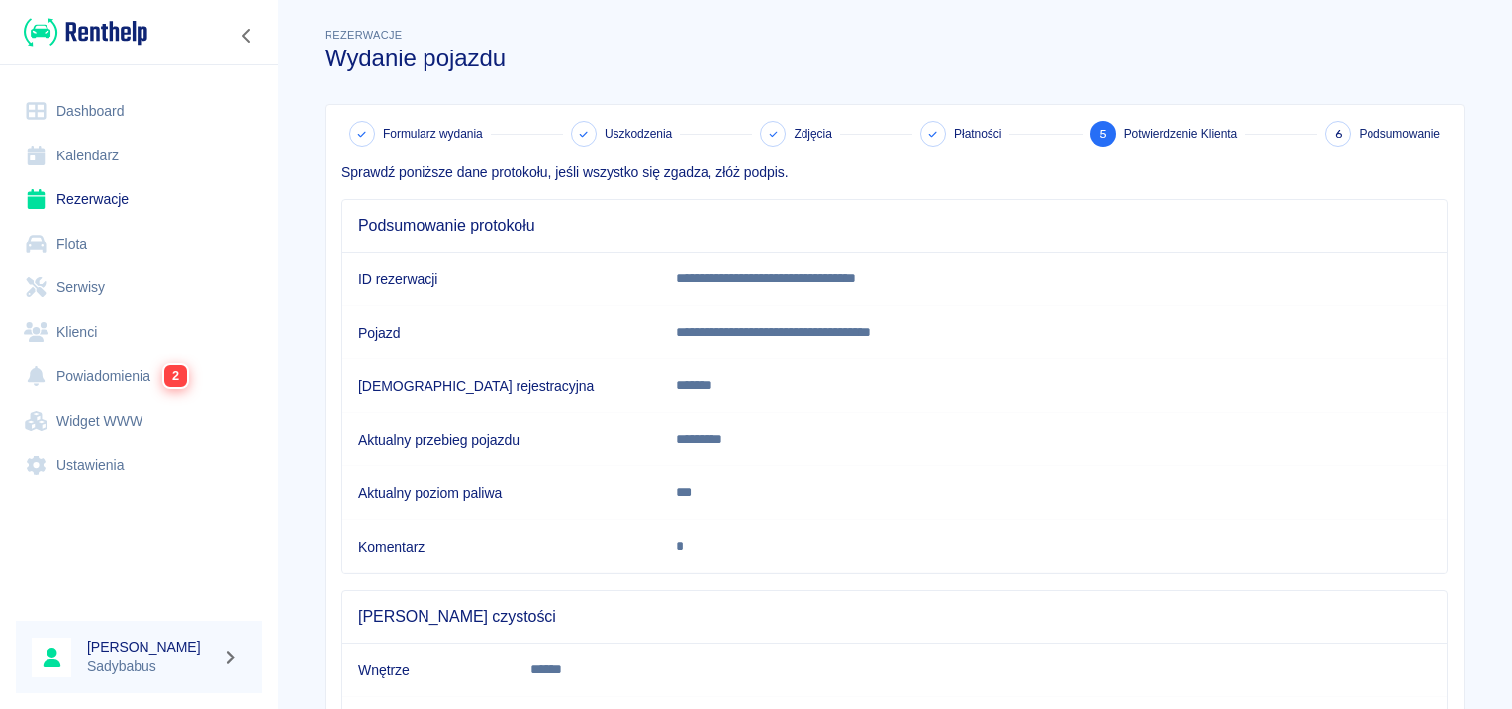
scroll to position [173, 0]
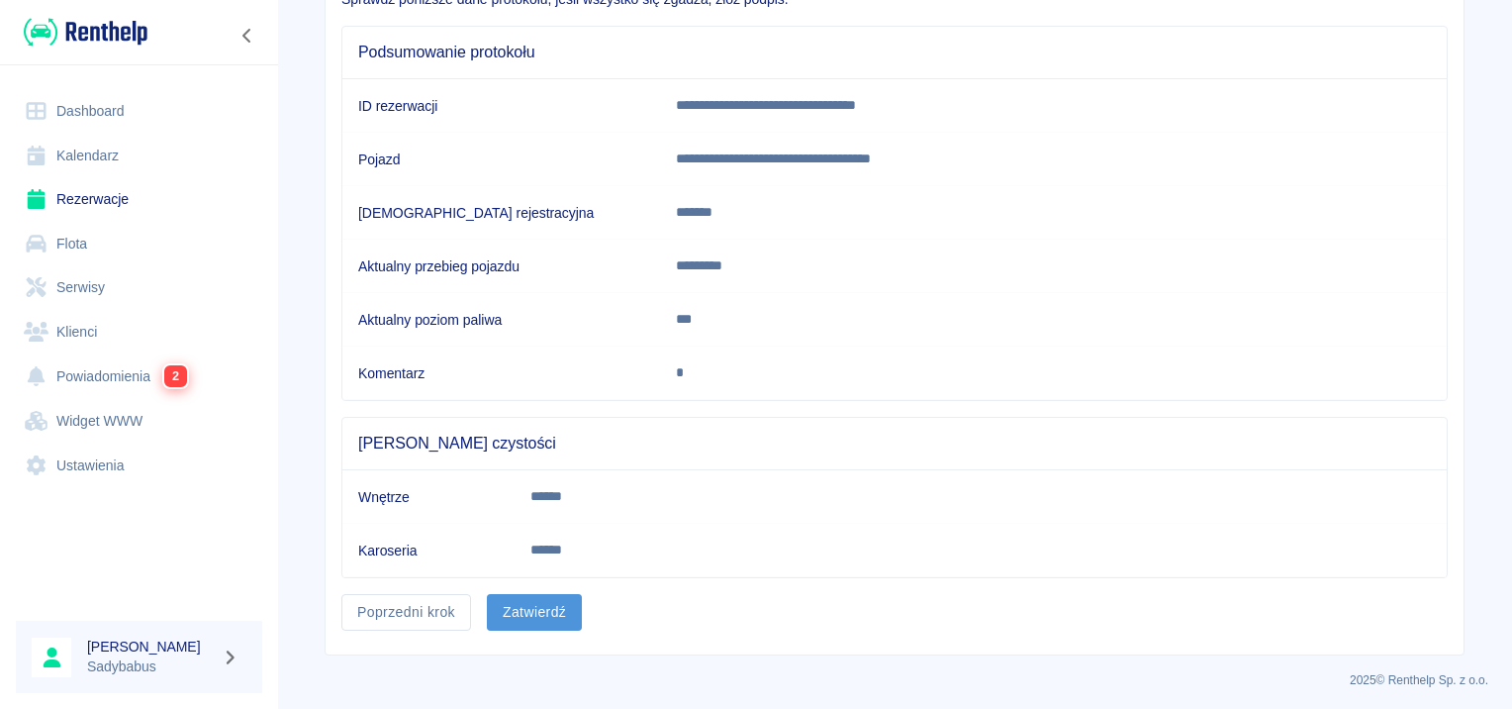
drag, startPoint x: 513, startPoint y: 607, endPoint x: 541, endPoint y: 633, distance: 39.2
click at [516, 607] on button "Zatwierdź" at bounding box center [534, 612] width 95 height 37
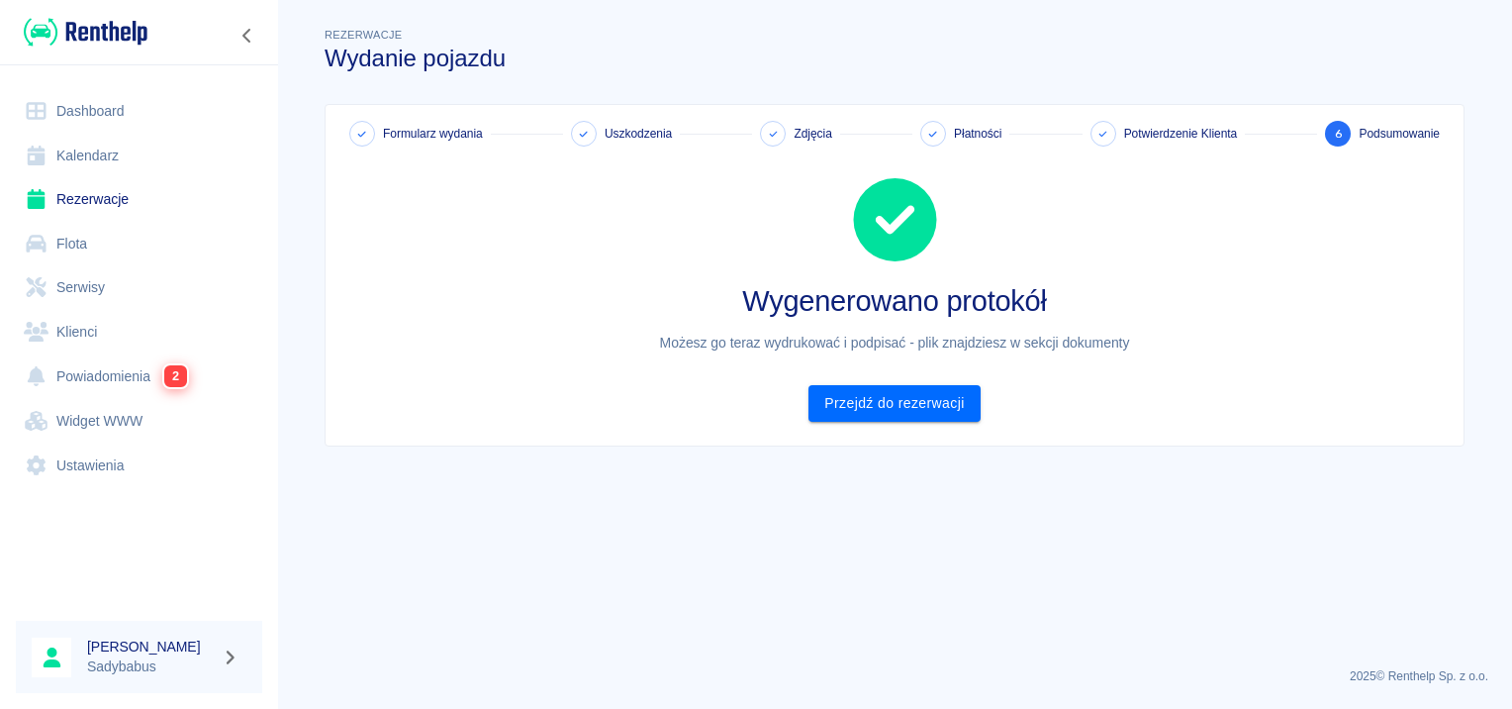
scroll to position [0, 0]
click at [948, 402] on link "Przejdź do rezerwacji" at bounding box center [894, 403] width 171 height 37
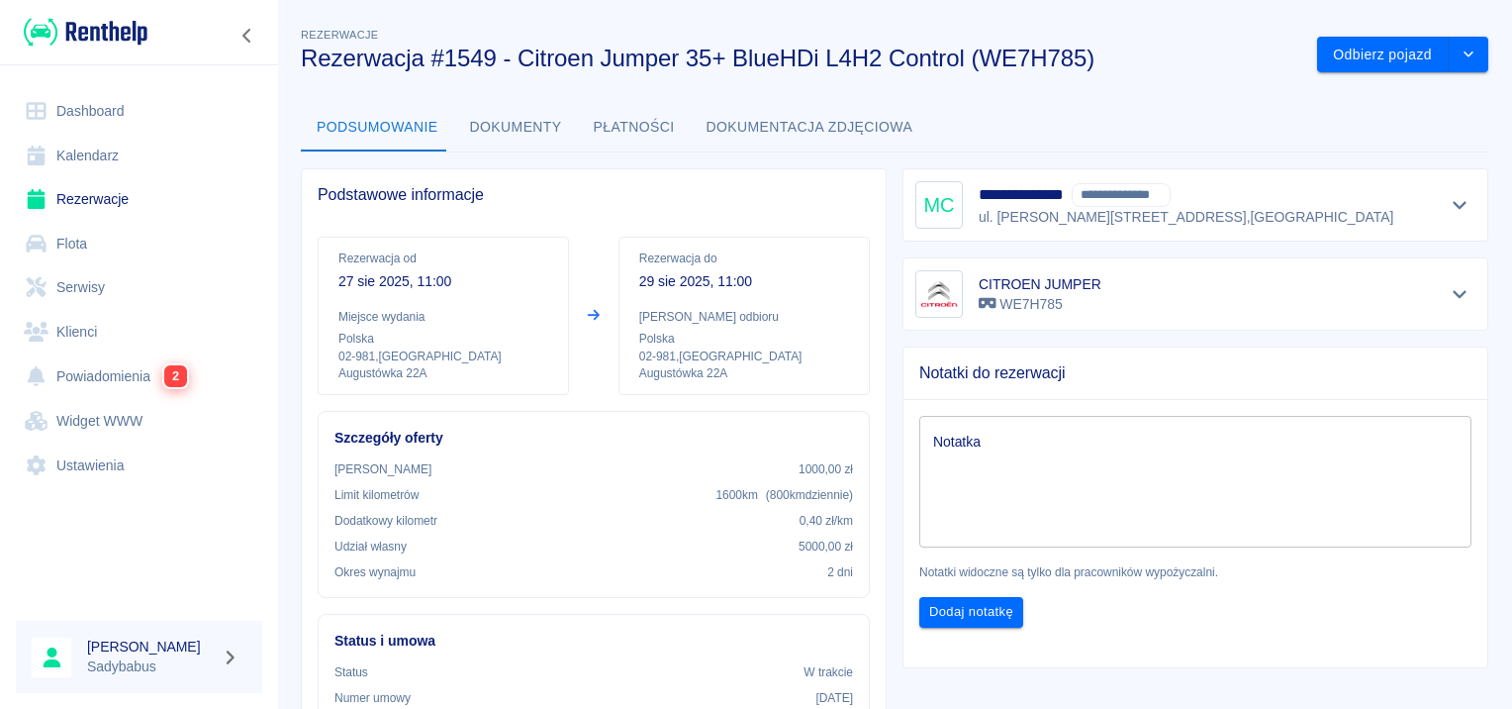
click at [516, 117] on button "Dokumenty" at bounding box center [516, 128] width 124 height 48
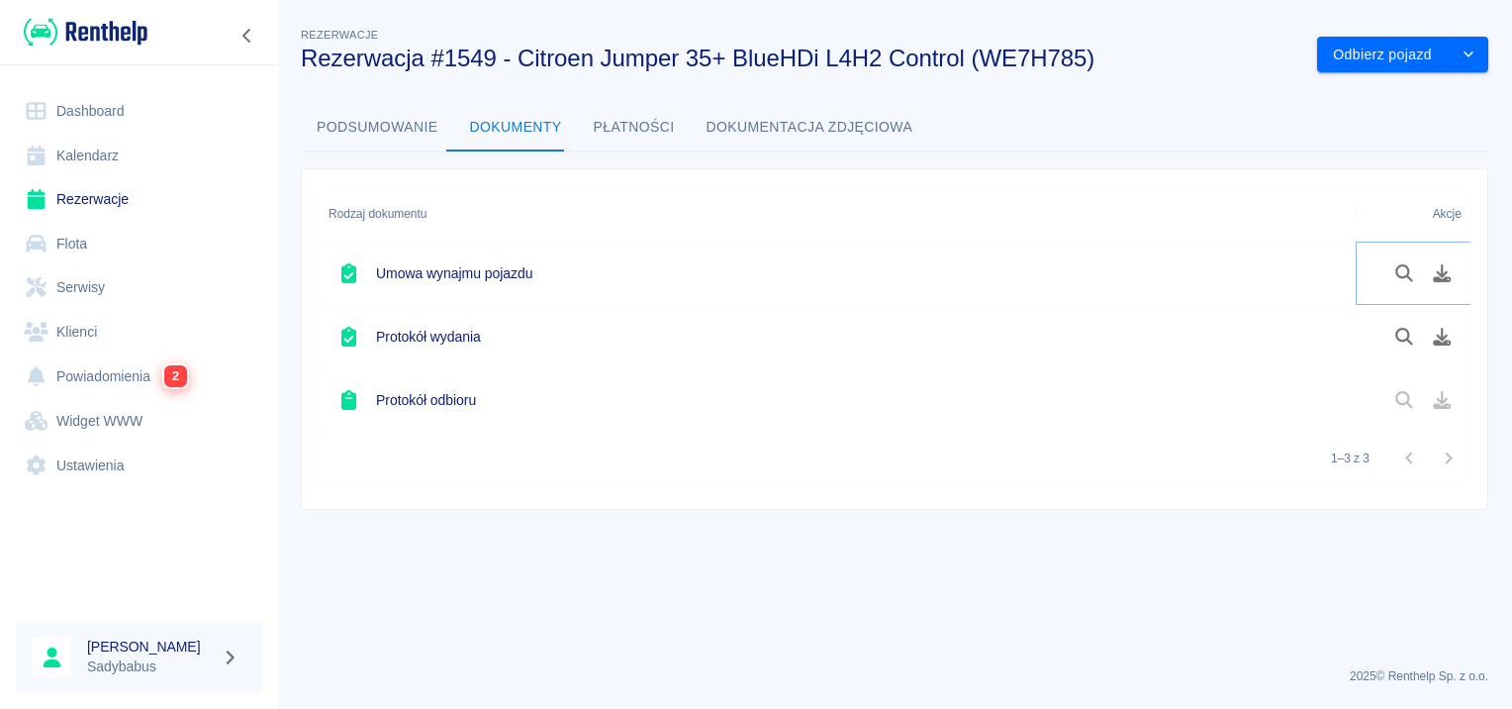
click at [1450, 275] on icon "Pobierz dokument" at bounding box center [1442, 273] width 23 height 18
click at [1448, 332] on icon "Pobierz dokument" at bounding box center [1442, 337] width 23 height 18
